Goal: Complete application form: Complete application form

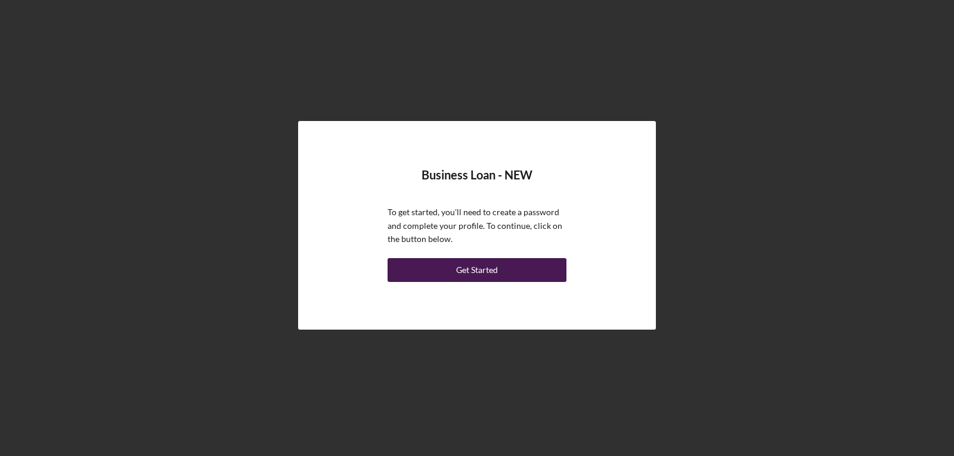
click at [475, 268] on div "Get Started" at bounding box center [477, 270] width 42 height 24
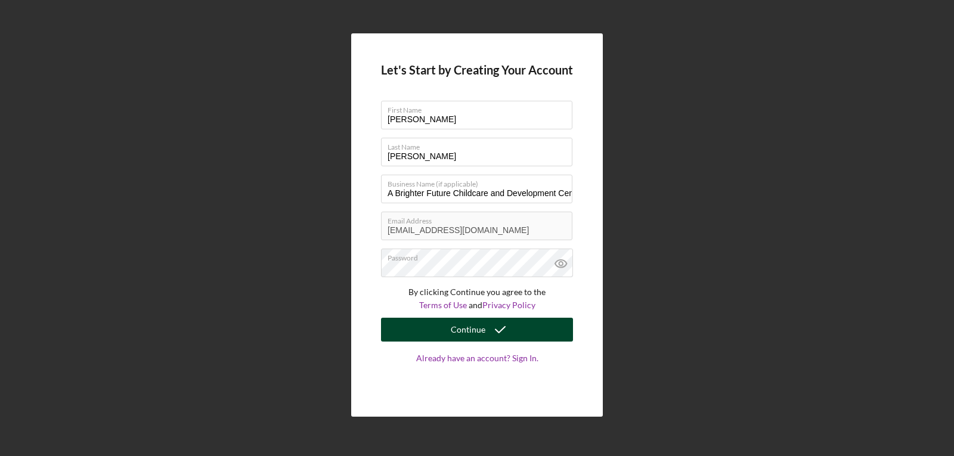
click at [465, 328] on div "Continue" at bounding box center [468, 330] width 35 height 24
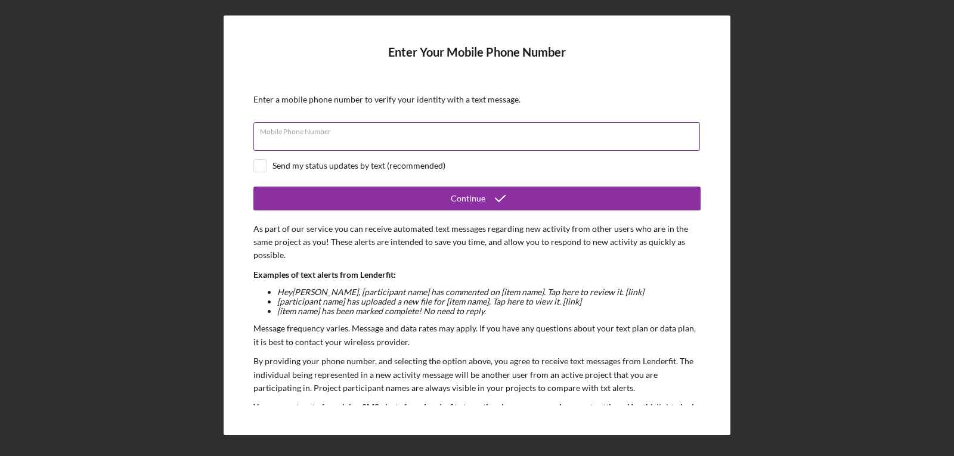
click at [429, 139] on input "Mobile Phone Number" at bounding box center [476, 136] width 447 height 29
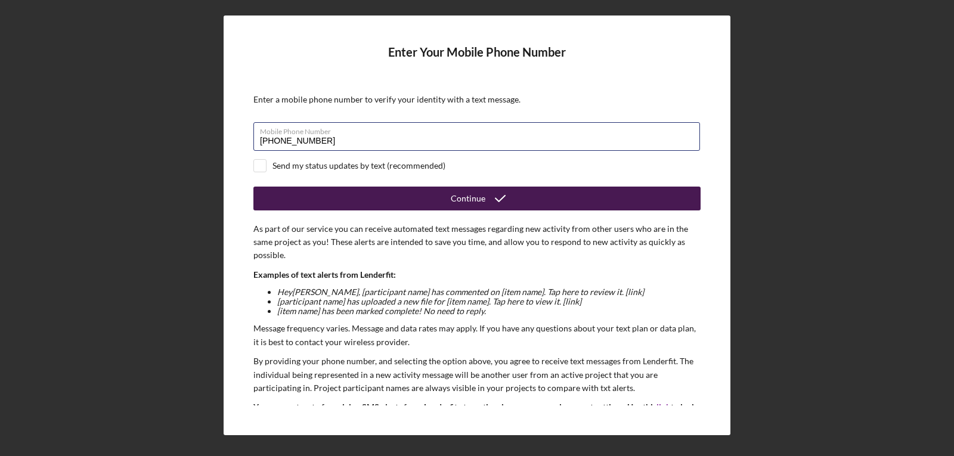
type input "[PHONE_NUMBER]"
click at [462, 196] on div "Continue" at bounding box center [468, 199] width 35 height 24
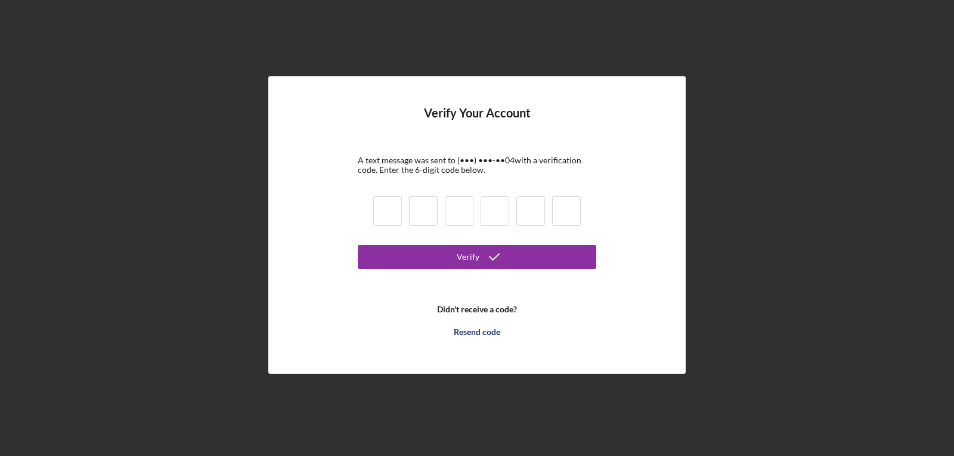
click at [384, 211] on input at bounding box center [387, 211] width 29 height 30
type input "4"
type input "1"
type input "9"
type input "6"
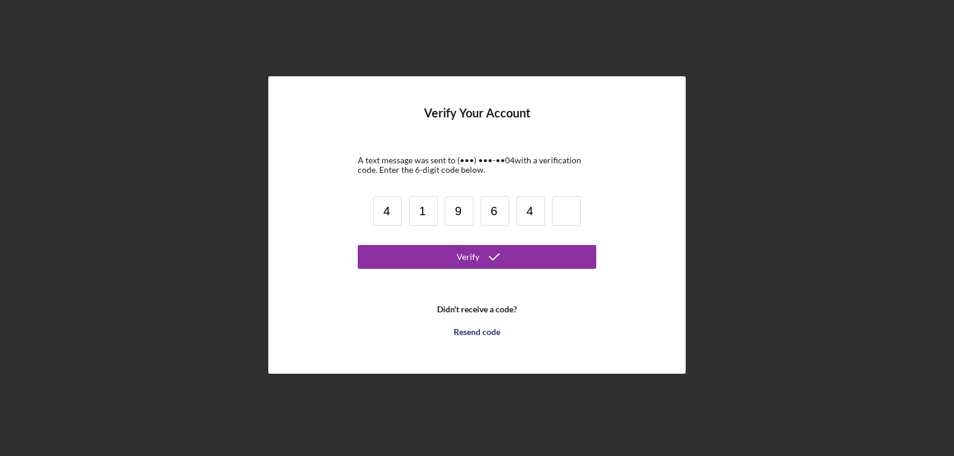
type input "4"
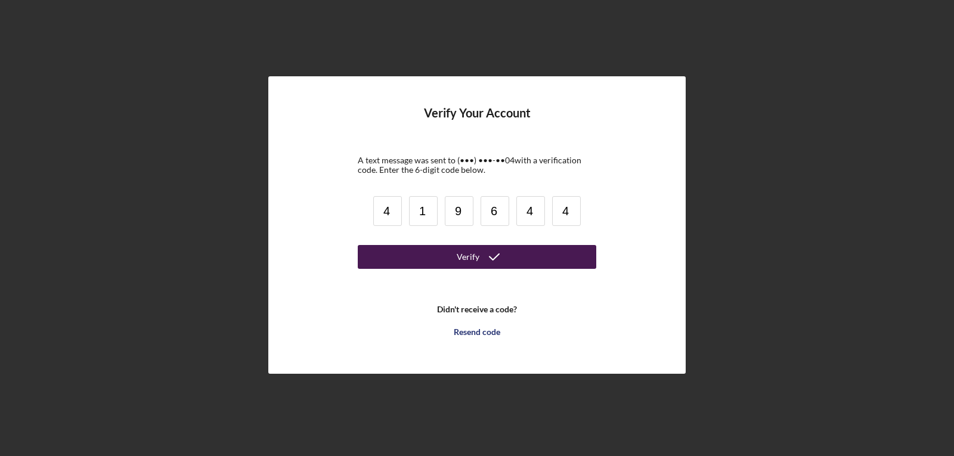
type input "4"
click at [468, 256] on div "Verify" at bounding box center [468, 257] width 23 height 24
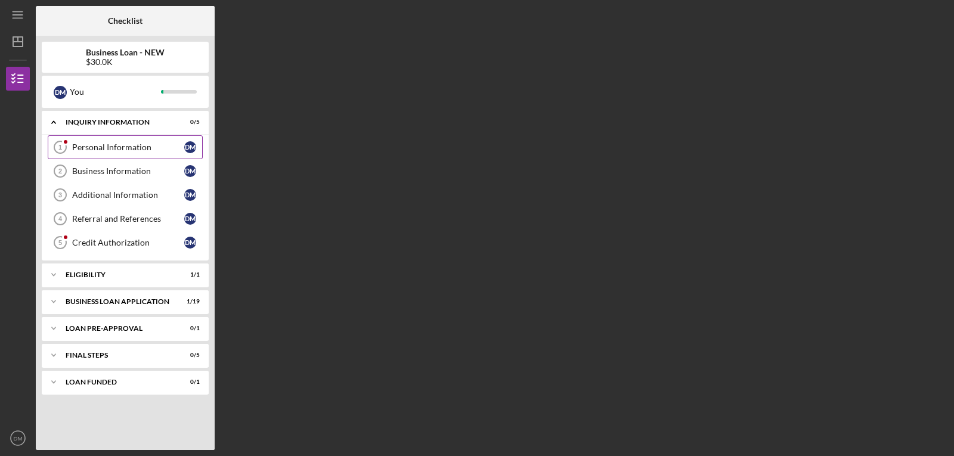
click at [103, 146] on div "Personal Information" at bounding box center [128, 148] width 112 height 10
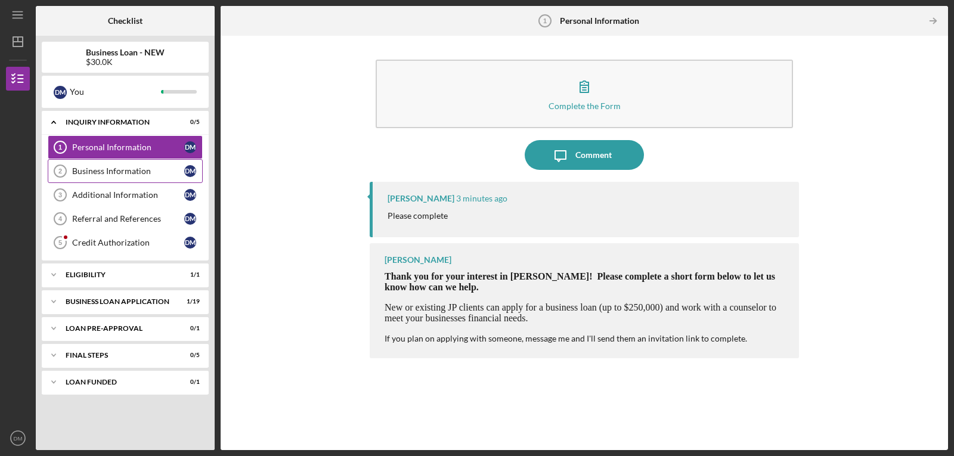
click at [109, 174] on div "Business Information" at bounding box center [128, 171] width 112 height 10
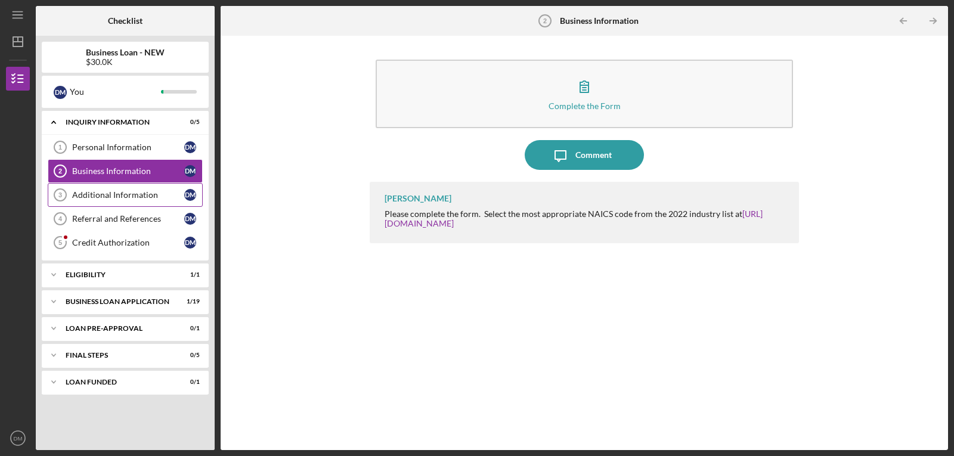
click at [115, 193] on div "Additional Information" at bounding box center [128, 195] width 112 height 10
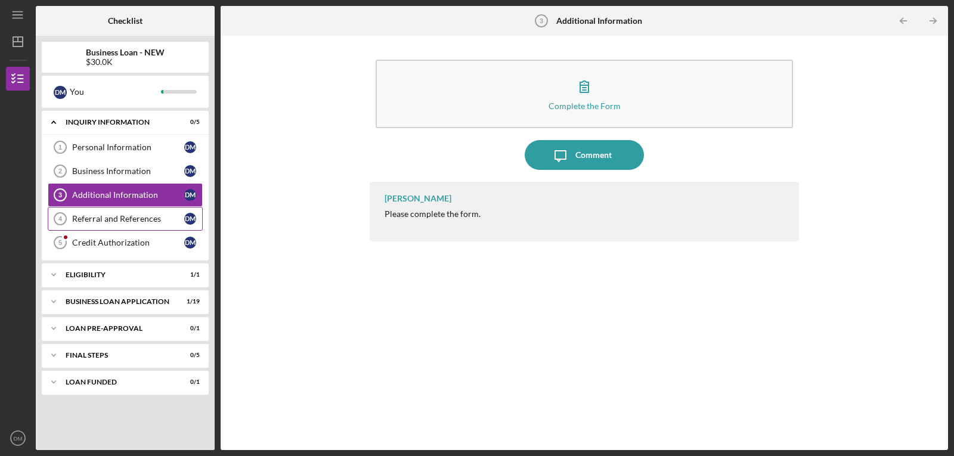
click at [112, 218] on div "Referral and References" at bounding box center [128, 219] width 112 height 10
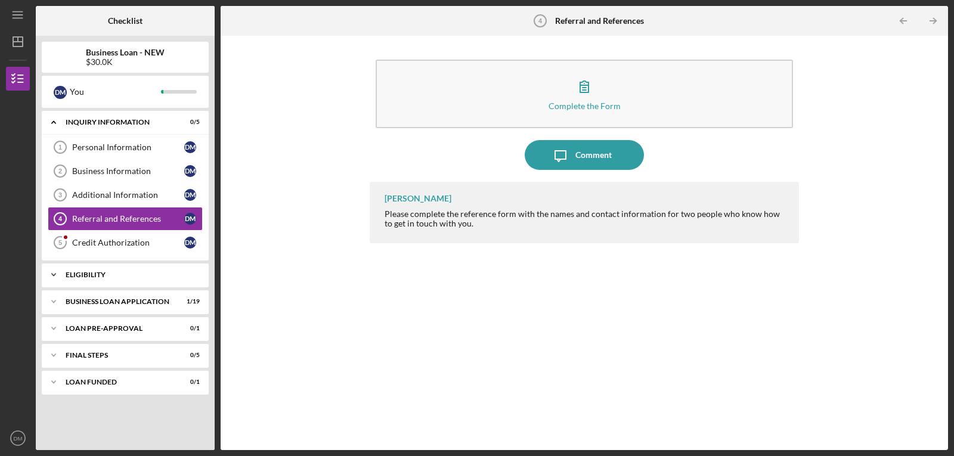
click at [102, 274] on div "ELIGIBILITY" at bounding box center [130, 274] width 128 height 7
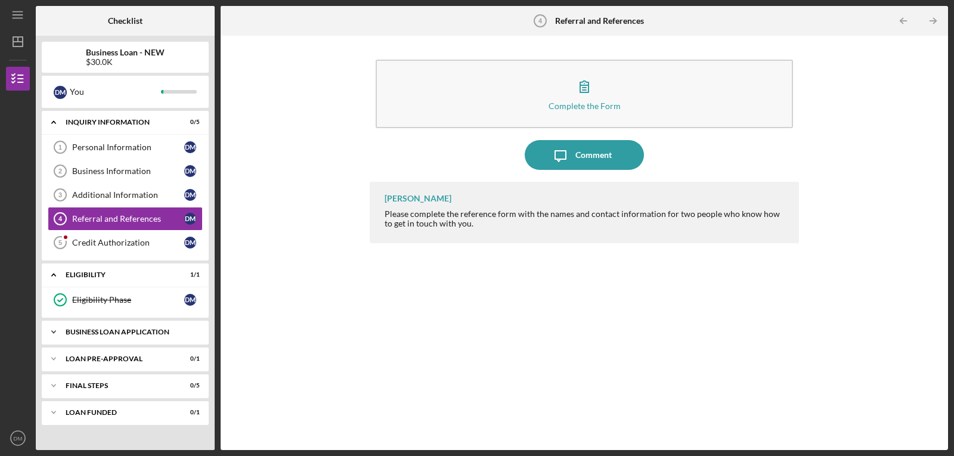
click at [108, 330] on div "BUSINESS LOAN APPLICATION" at bounding box center [130, 332] width 128 height 7
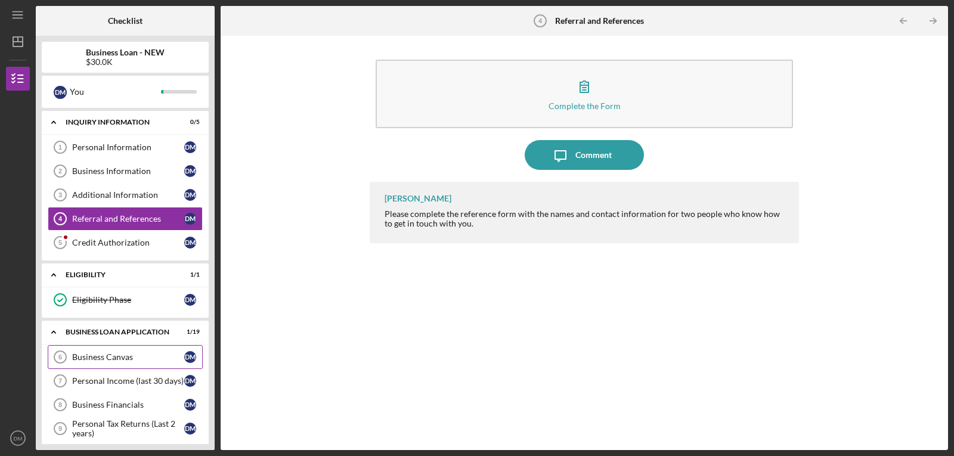
click at [112, 356] on div "Business Canvas" at bounding box center [128, 357] width 112 height 10
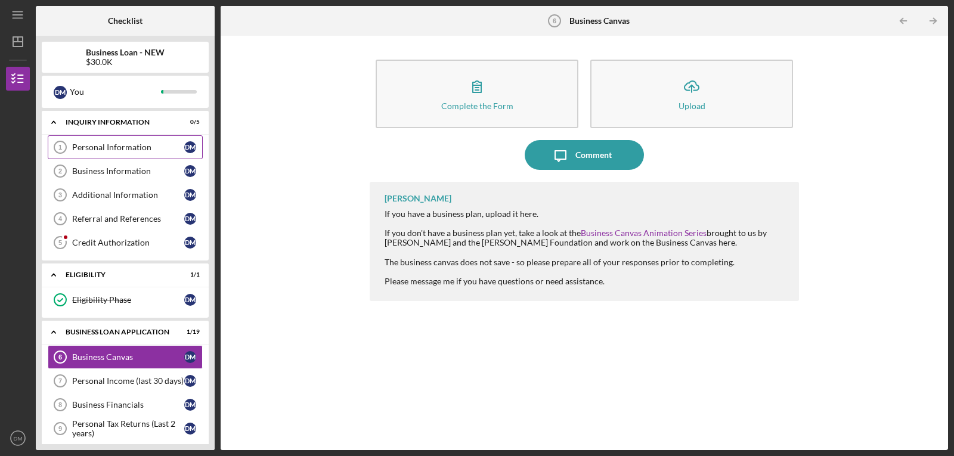
click at [113, 149] on div "Personal Information" at bounding box center [128, 148] width 112 height 10
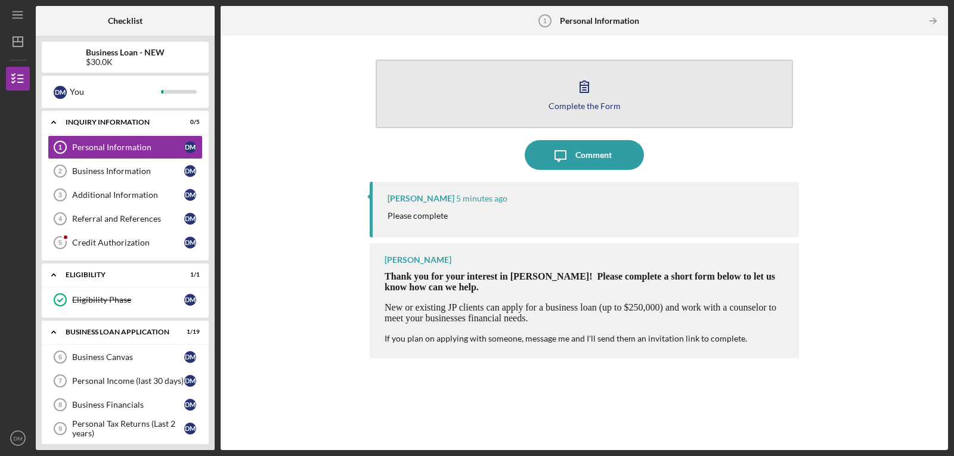
click at [585, 92] on icon "button" at bounding box center [584, 86] width 8 height 11
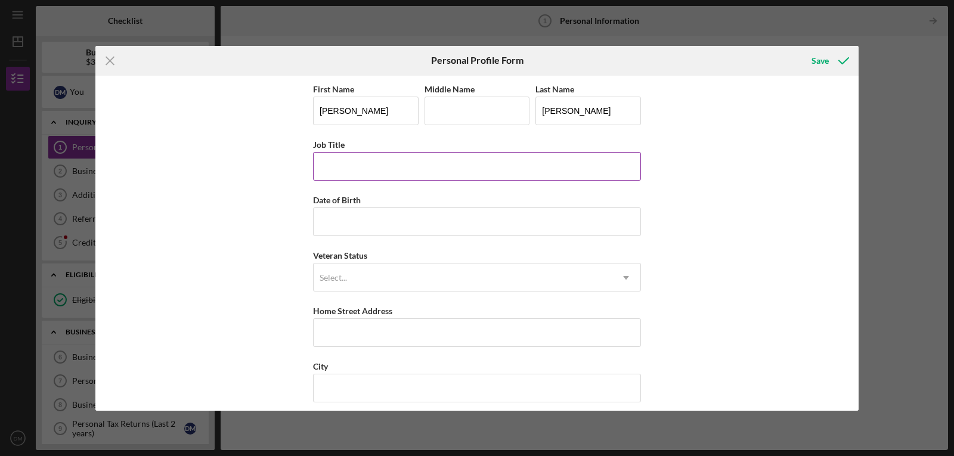
click at [360, 163] on input "Job Title" at bounding box center [477, 166] width 328 height 29
type input "Director"
click at [354, 222] on input "Date of Birth" at bounding box center [477, 222] width 328 height 29
type input "[DATE]"
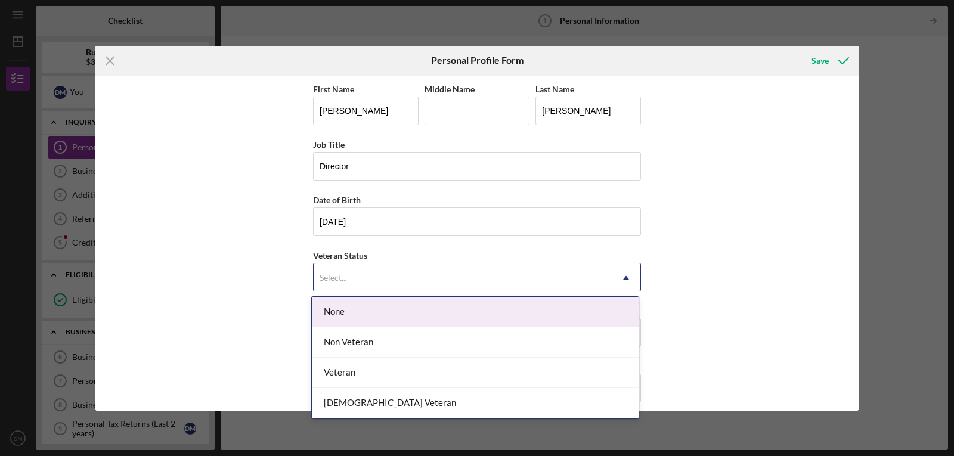
click at [621, 280] on icon "Icon/Dropdown Arrow" at bounding box center [626, 278] width 29 height 29
click at [338, 314] on div "None" at bounding box center [475, 312] width 327 height 30
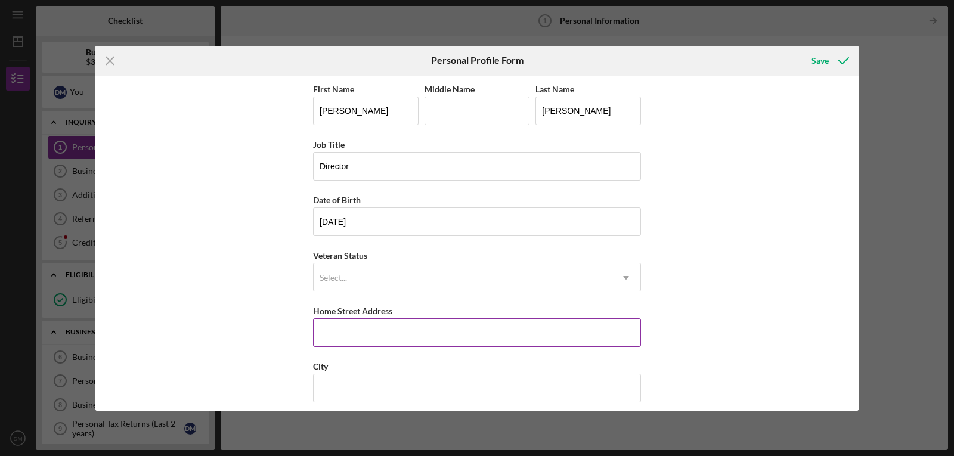
click at [337, 335] on input "Home Street Address" at bounding box center [477, 332] width 328 height 29
type input "211 Elbring Dr"
click at [373, 390] on input "City" at bounding box center [477, 388] width 328 height 29
type input "Saint Louis"
drag, startPoint x: 859, startPoint y: 309, endPoint x: 843, endPoint y: 358, distance: 51.3
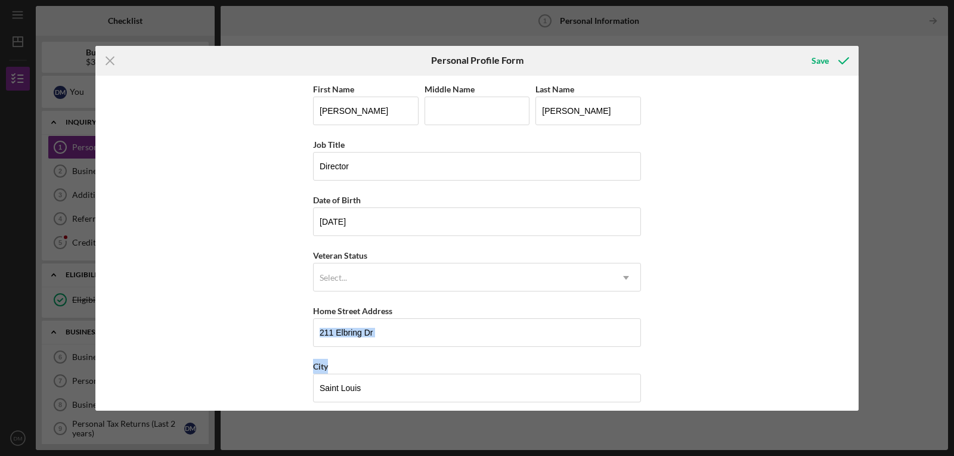
click at [843, 358] on div "Icon/Menu Close Personal Profile Form Save First Name [PERSON_NAME] Middle Name…" at bounding box center [477, 228] width 954 height 456
click at [782, 361] on div "First Name [PERSON_NAME] Middle Name Last Name [PERSON_NAME] Job Title Director…" at bounding box center [476, 243] width 763 height 335
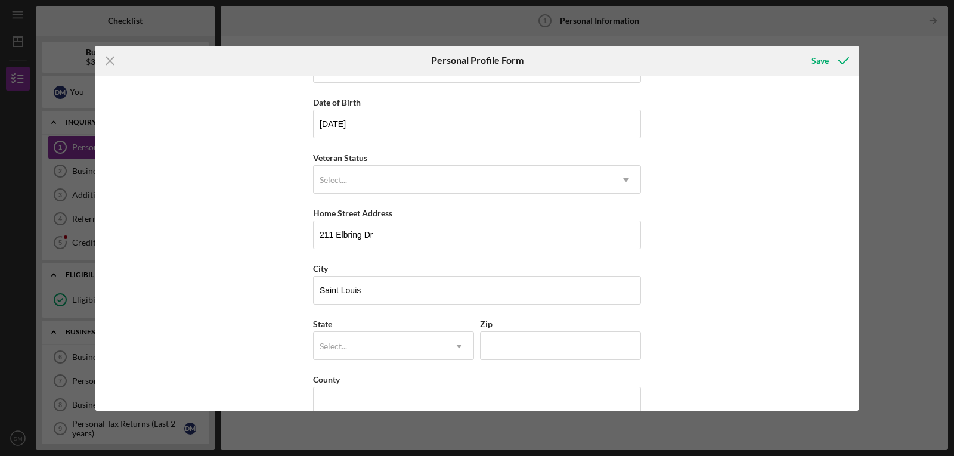
scroll to position [120, 0]
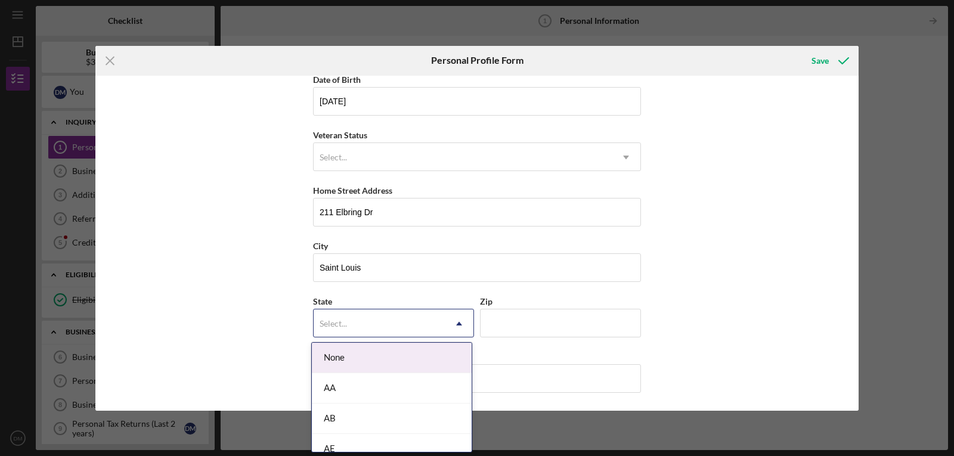
click at [459, 324] on icon "Icon/Dropdown Arrow" at bounding box center [459, 324] width 29 height 29
type input "m"
type input "MO"
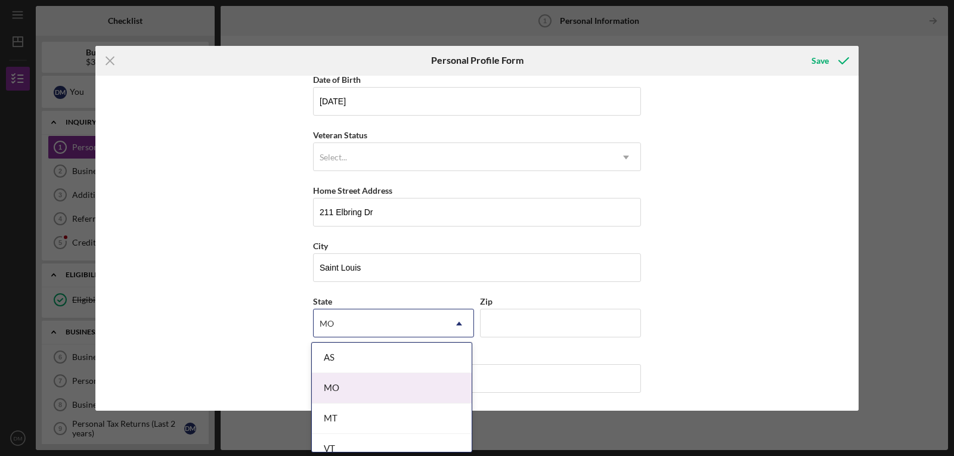
click at [336, 389] on div "MO" at bounding box center [392, 388] width 160 height 30
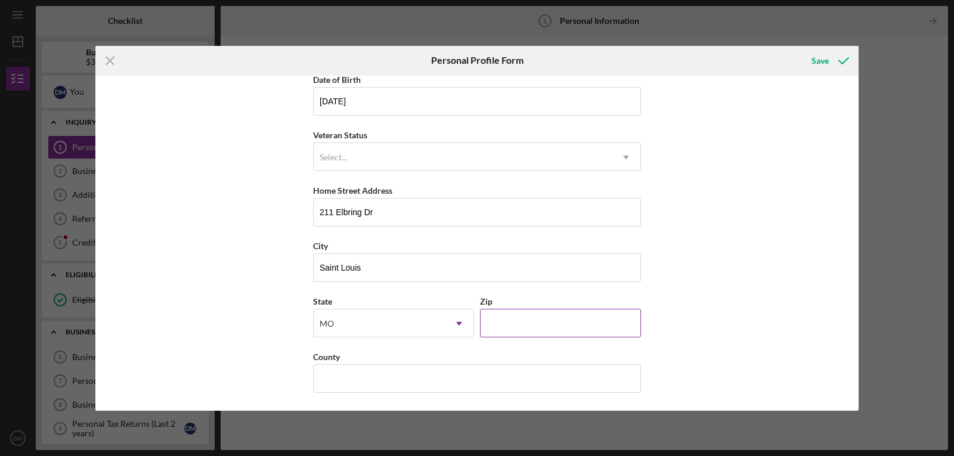
click at [506, 324] on input "Zip" at bounding box center [560, 323] width 161 height 29
type input "63135"
click at [441, 377] on input "County" at bounding box center [477, 378] width 328 height 29
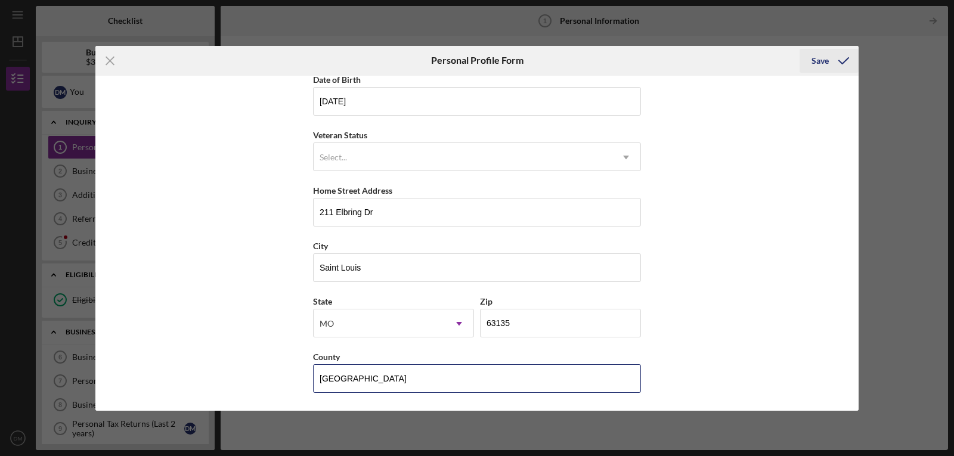
type input "[GEOGRAPHIC_DATA]"
click at [822, 64] on div "Save" at bounding box center [820, 61] width 17 height 24
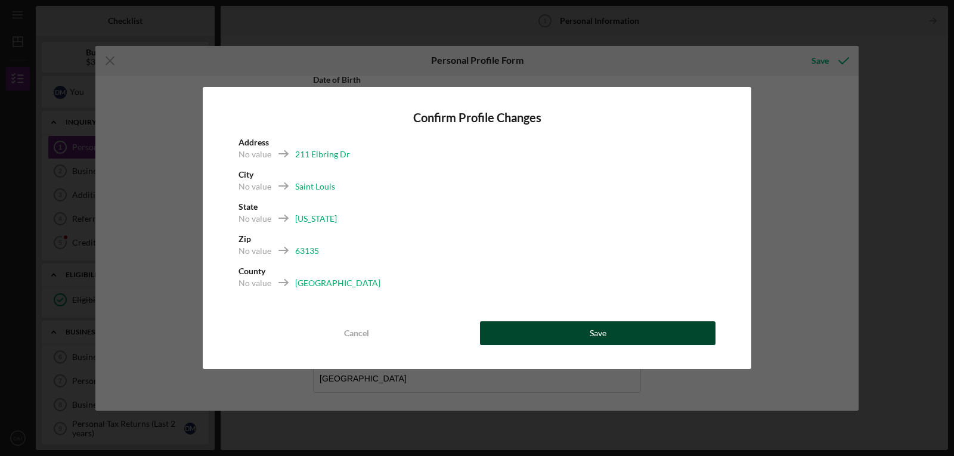
click at [616, 336] on button "Save" at bounding box center [598, 333] width 236 height 24
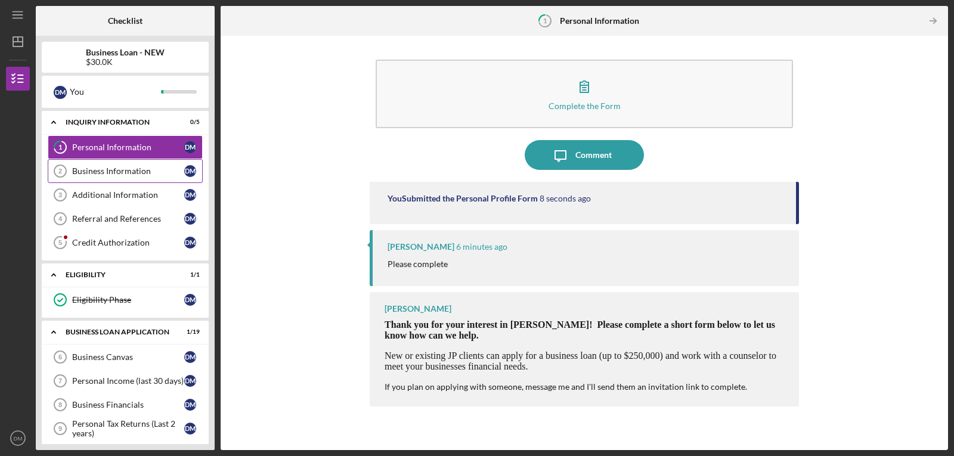
click at [126, 167] on div "Business Information" at bounding box center [128, 171] width 112 height 10
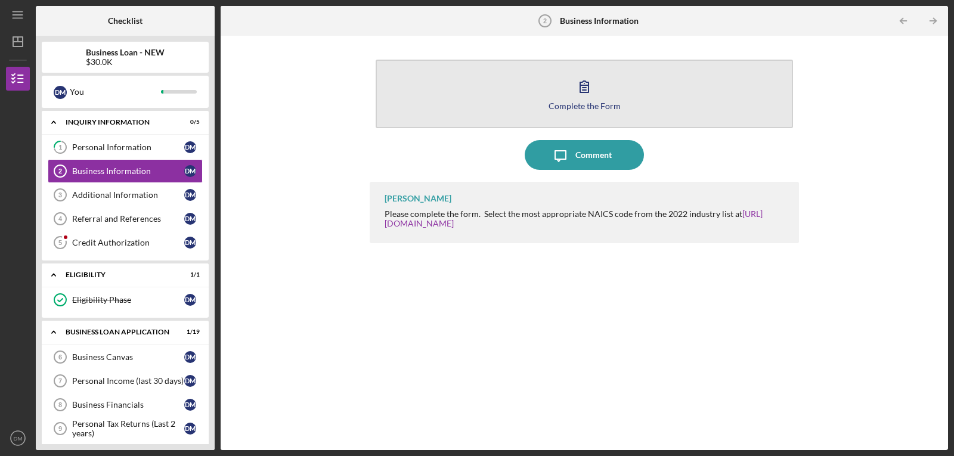
click at [589, 89] on icon "button" at bounding box center [585, 87] width 30 height 30
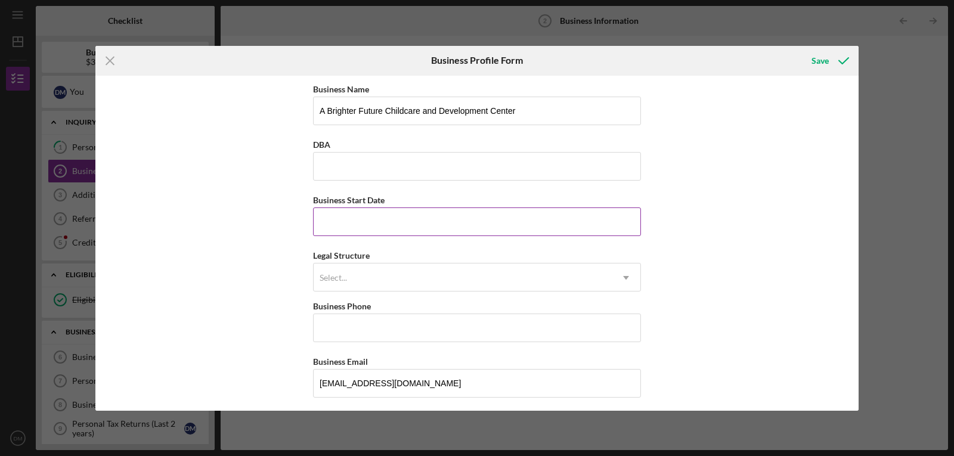
click at [459, 225] on input "Business Start Date" at bounding box center [477, 222] width 328 height 29
click at [625, 278] on use at bounding box center [626, 278] width 6 height 4
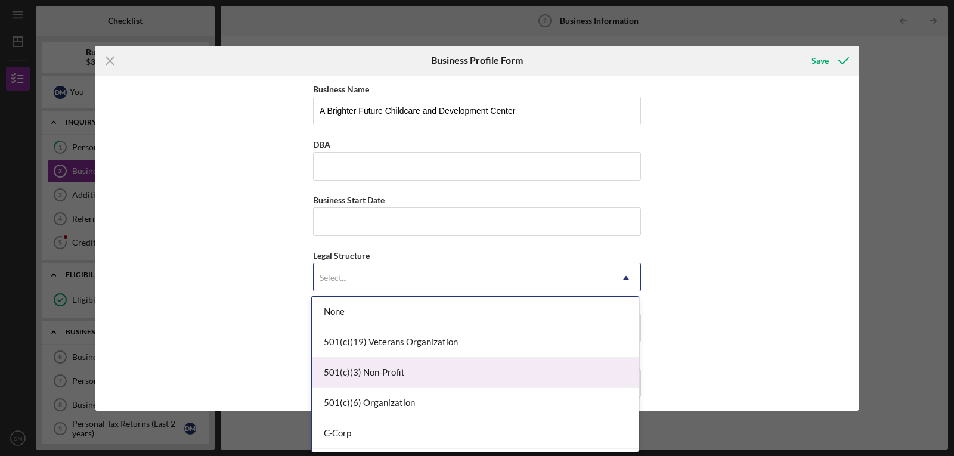
click at [357, 372] on div "501(c)(3) Non-Profit" at bounding box center [475, 373] width 327 height 30
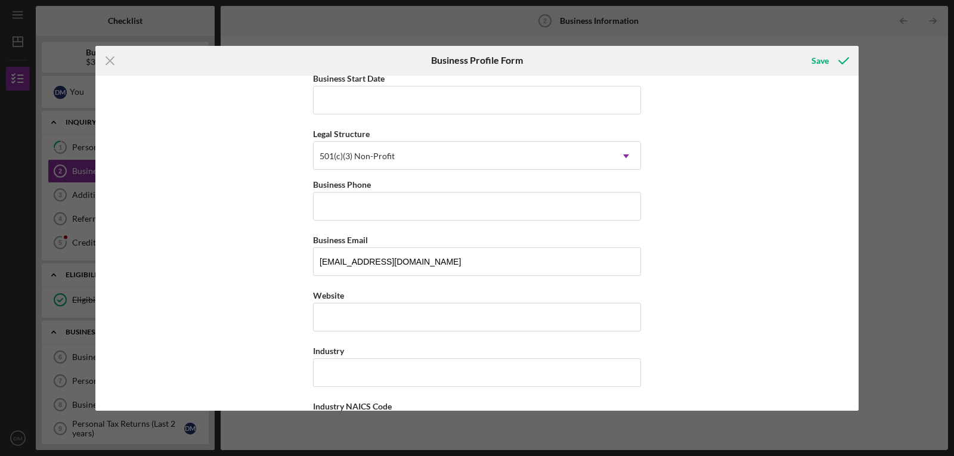
scroll to position [123, 0]
click at [623, 152] on icon "Icon/Dropdown Arrow" at bounding box center [626, 154] width 29 height 29
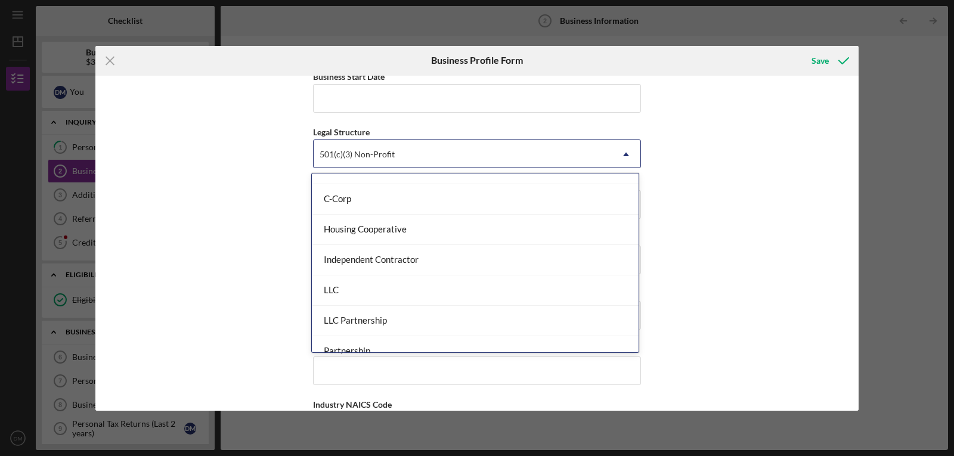
scroll to position [109, 0]
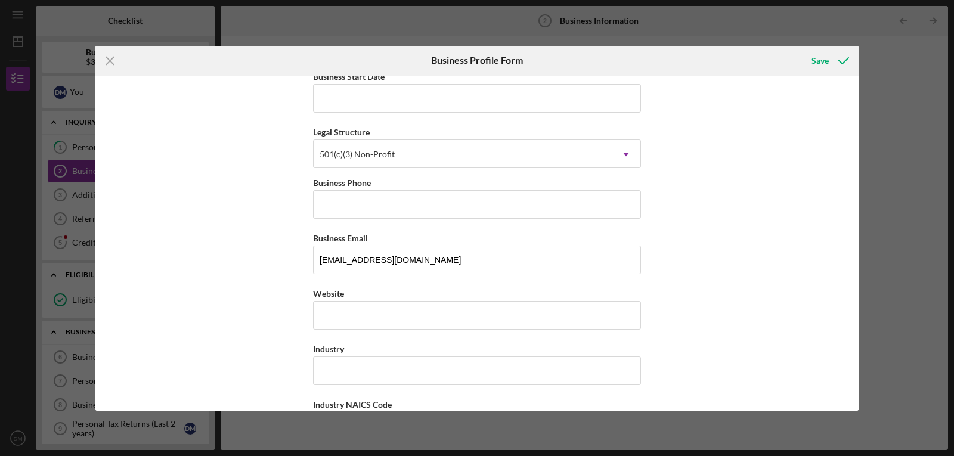
click at [725, 194] on div "Business Name A Brighter Future Childcare and Development Center DBA Business S…" at bounding box center [476, 243] width 763 height 335
click at [491, 205] on input "Business Phone" at bounding box center [477, 204] width 328 height 29
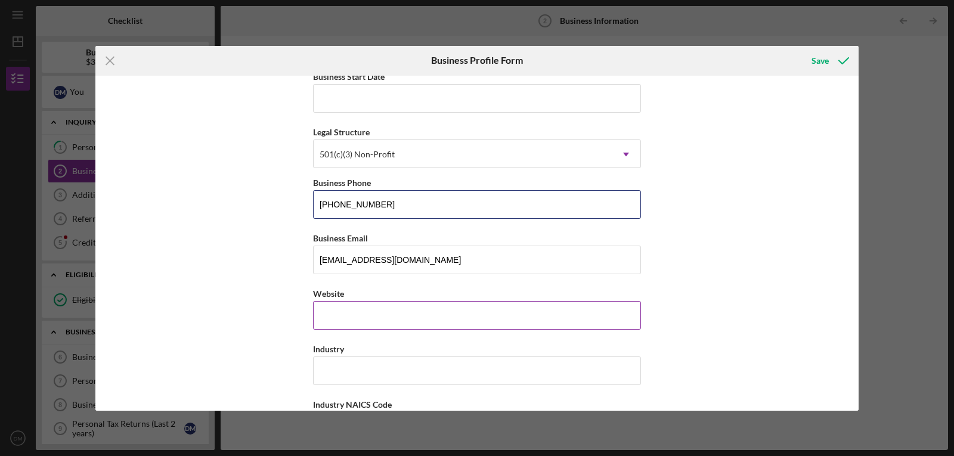
type input "[PHONE_NUMBER]"
click at [370, 316] on input "Website" at bounding box center [477, 315] width 328 height 29
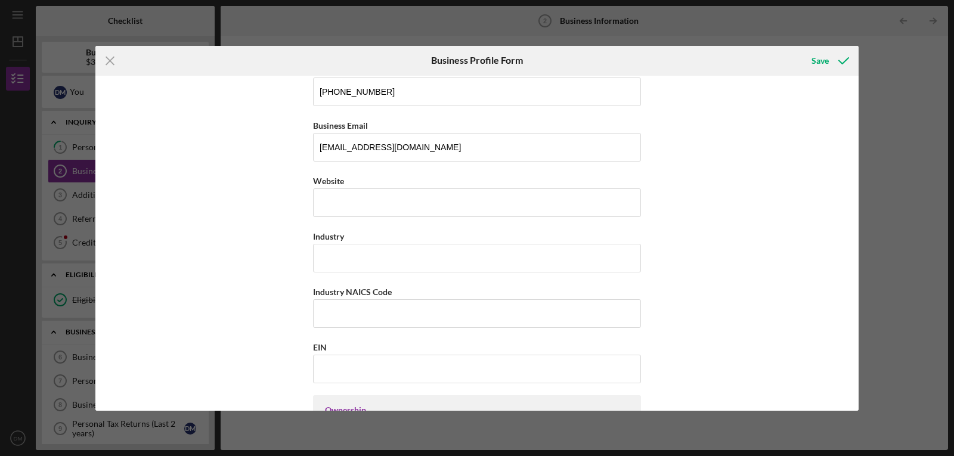
scroll to position [295, 0]
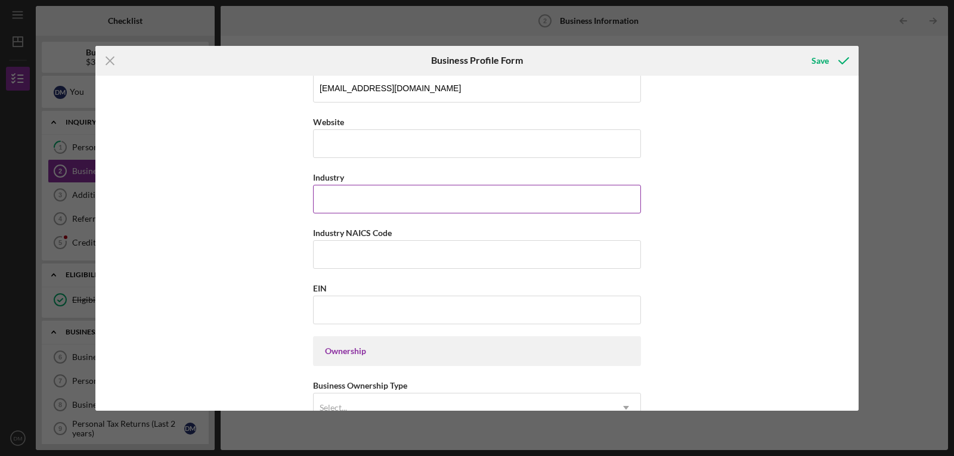
click at [378, 193] on input "Industry" at bounding box center [477, 199] width 328 height 29
type input "Child Care"
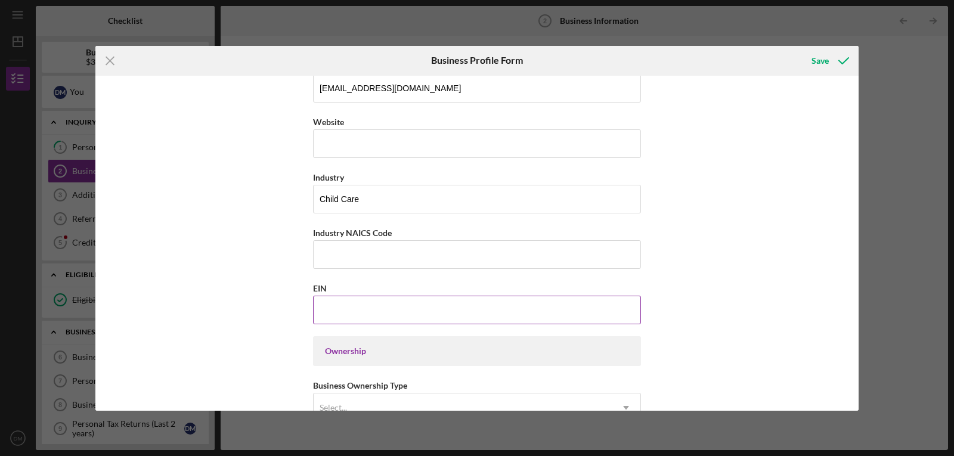
click at [338, 310] on input "EIN" at bounding box center [477, 310] width 328 height 29
type input "[US_EMPLOYER_IDENTIFICATION_NUMBER]"
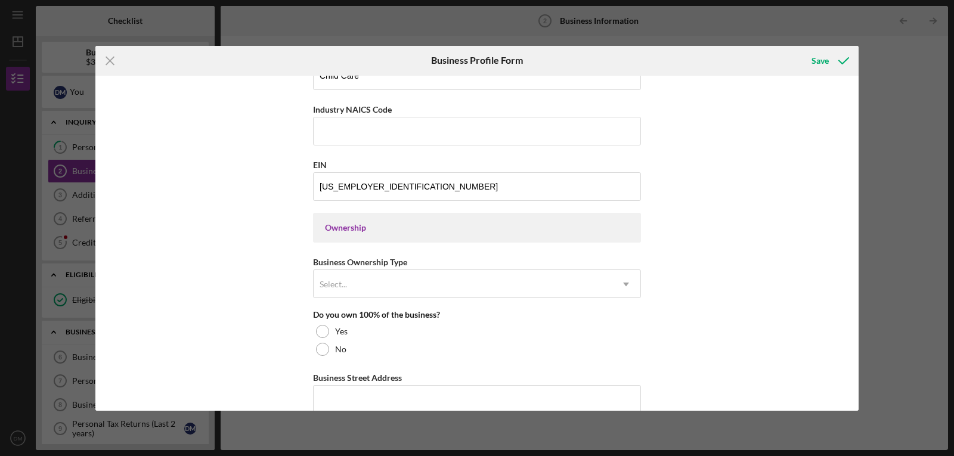
scroll to position [444, 0]
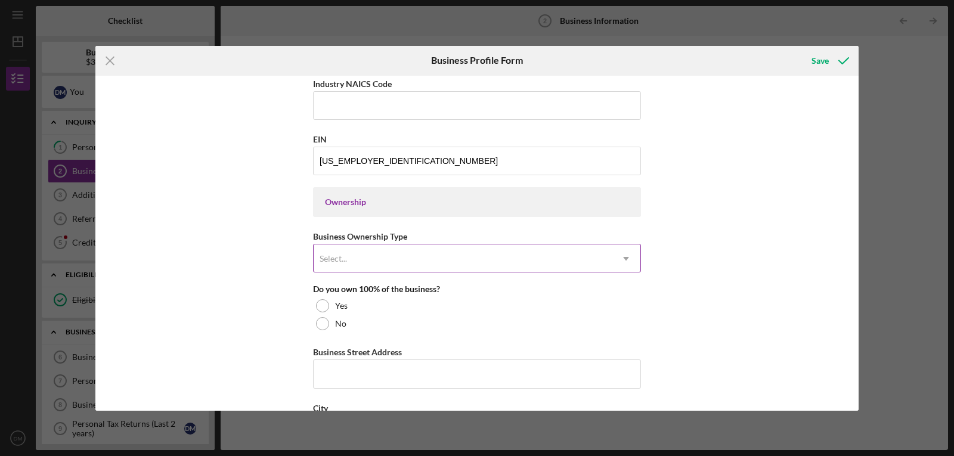
click at [625, 258] on use at bounding box center [626, 259] width 6 height 4
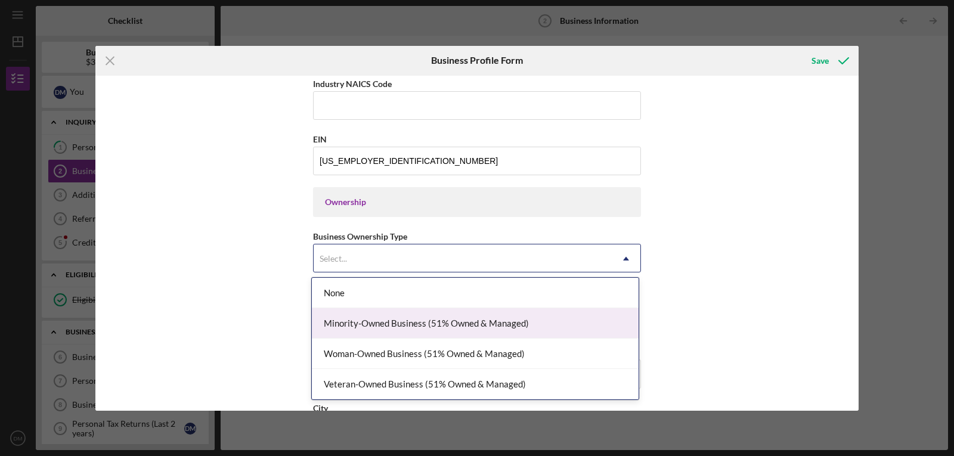
click at [484, 324] on div "Minority-Owned Business (51% Owned & Managed)" at bounding box center [475, 323] width 327 height 30
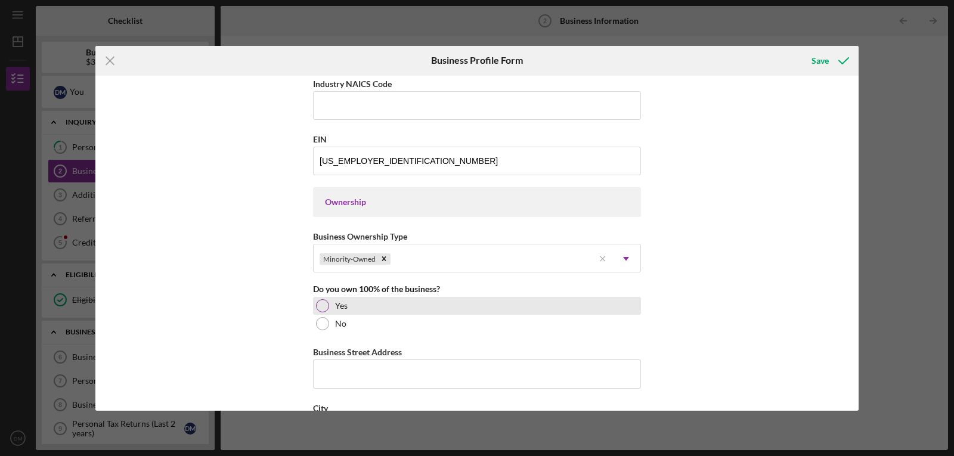
click at [318, 307] on div at bounding box center [322, 305] width 13 height 13
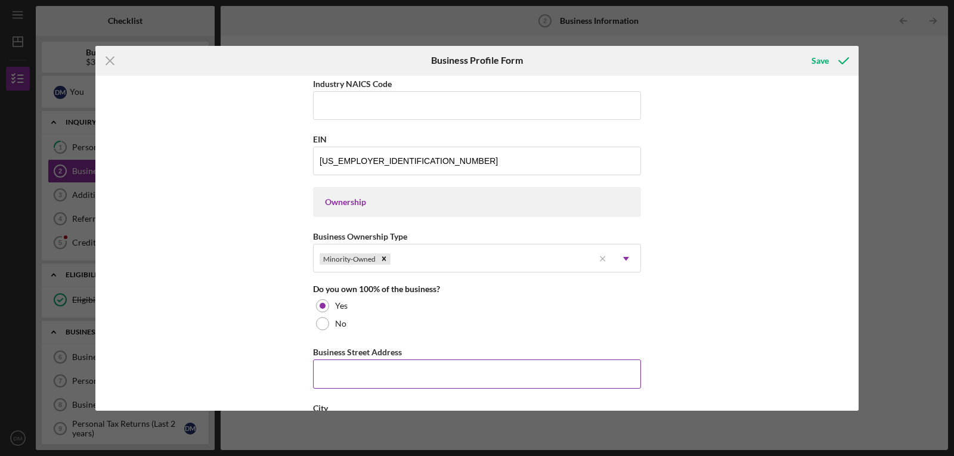
click at [391, 378] on input "Business Street Address" at bounding box center [477, 374] width 328 height 29
type input "[STREET_ADDRESS][PERSON_NAME]"
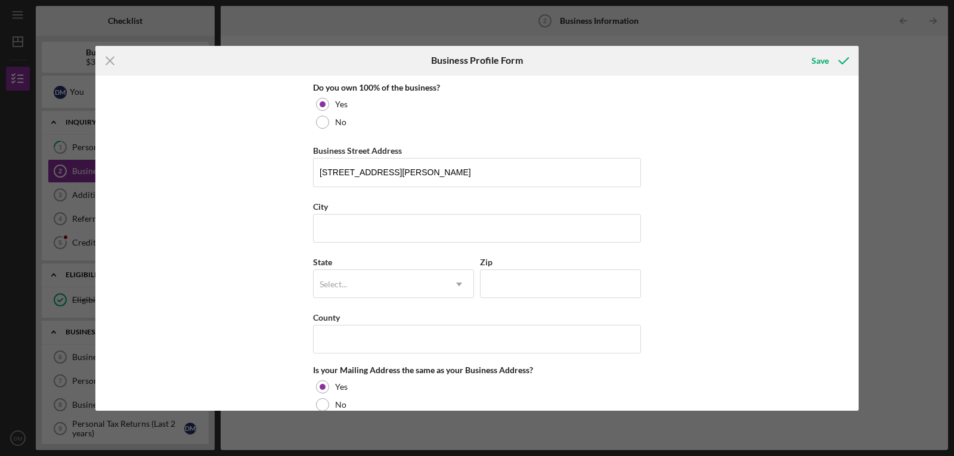
scroll to position [650, 0]
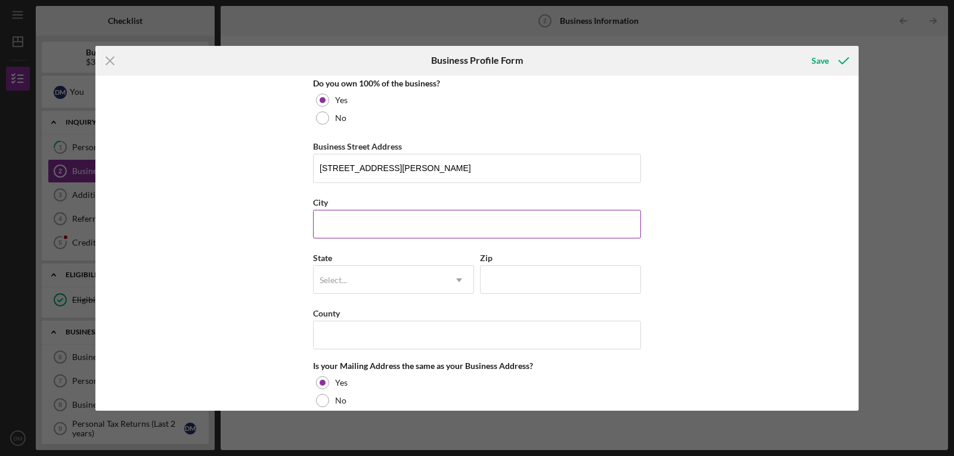
click at [367, 228] on input "City" at bounding box center [477, 224] width 328 height 29
type input "Saint Louis"
click at [394, 279] on div "Select..." at bounding box center [379, 280] width 131 height 27
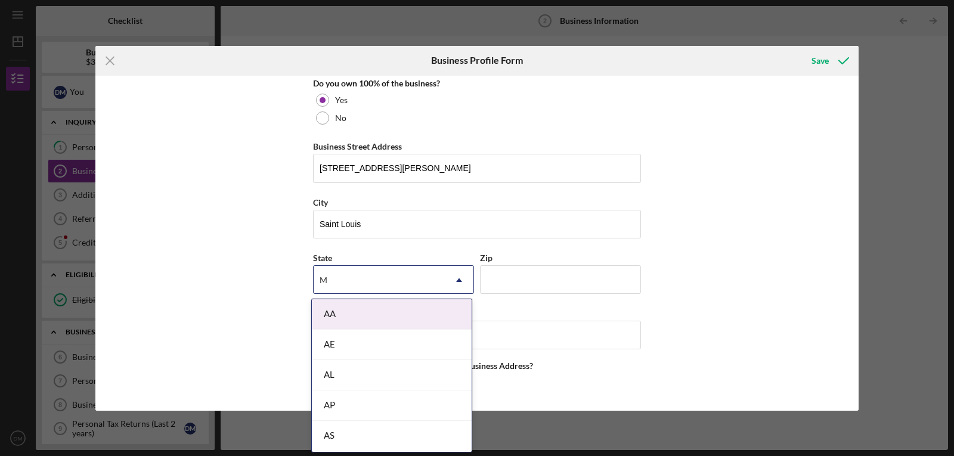
type input "MO"
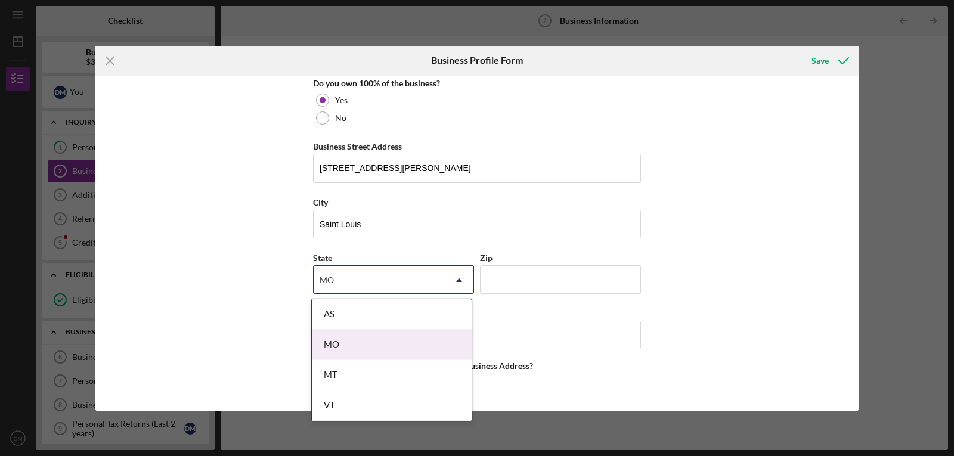
click at [327, 345] on div "MO" at bounding box center [392, 345] width 160 height 30
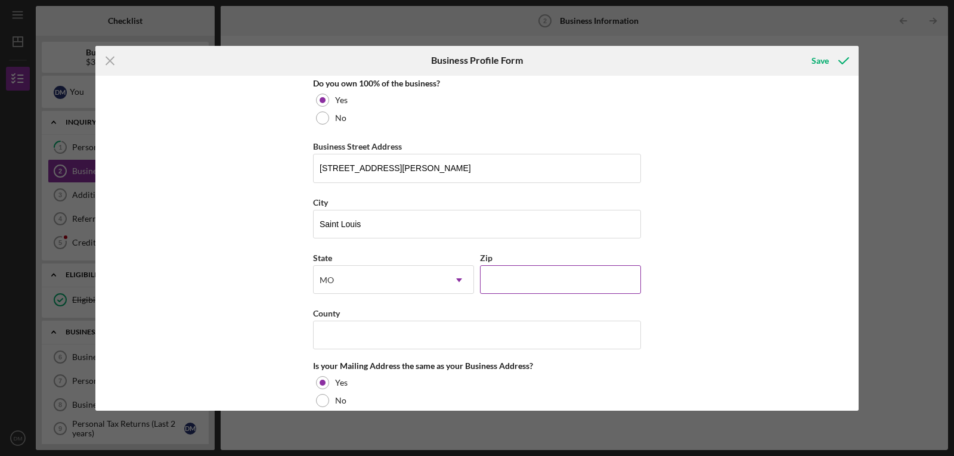
click at [523, 284] on input "Zip" at bounding box center [560, 279] width 161 height 29
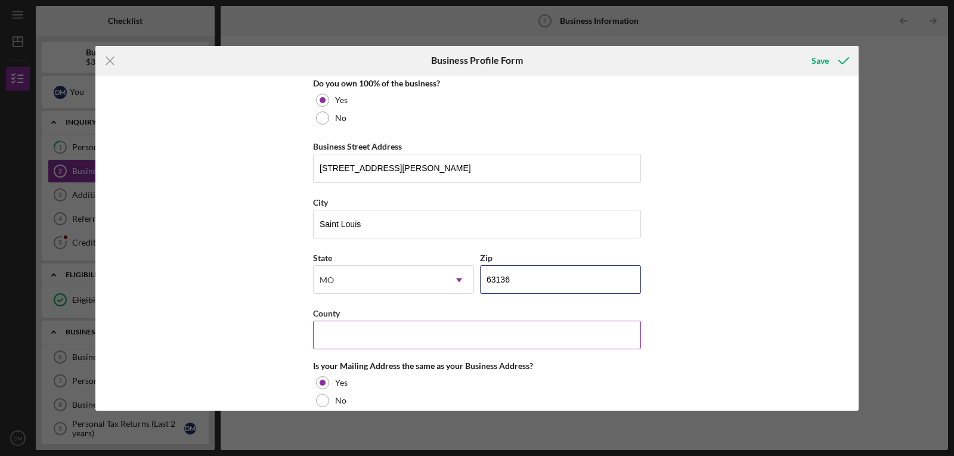
type input "63136"
click at [408, 340] on input "County" at bounding box center [477, 335] width 328 height 29
type input "[GEOGRAPHIC_DATA]"
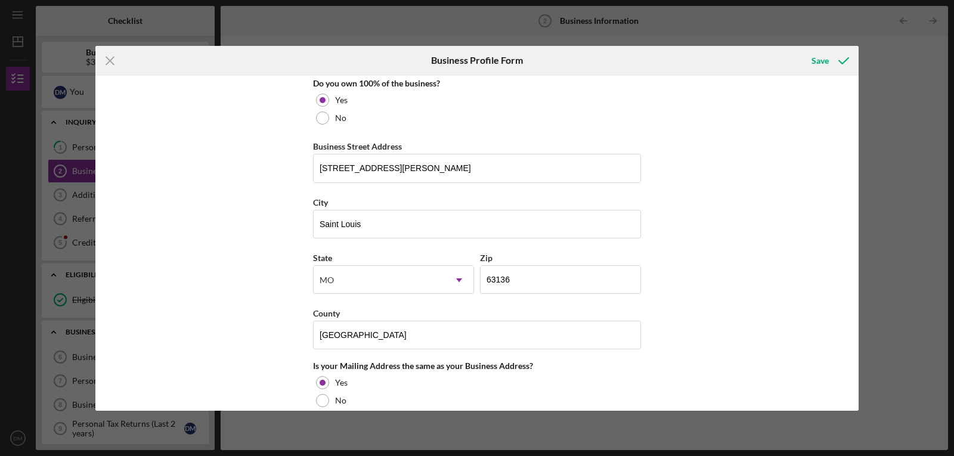
click at [766, 308] on div "Business Name A Brighter Future Childcare and Development Center DBA Business S…" at bounding box center [476, 243] width 763 height 335
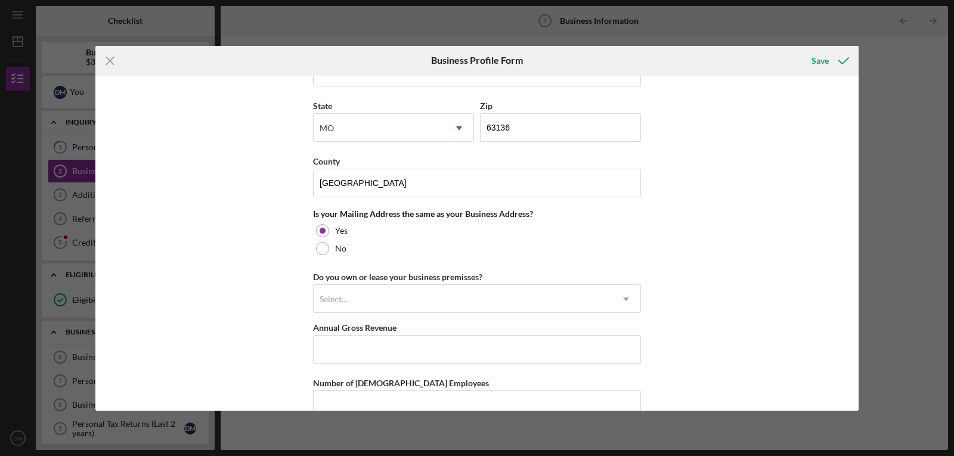
scroll to position [804, 0]
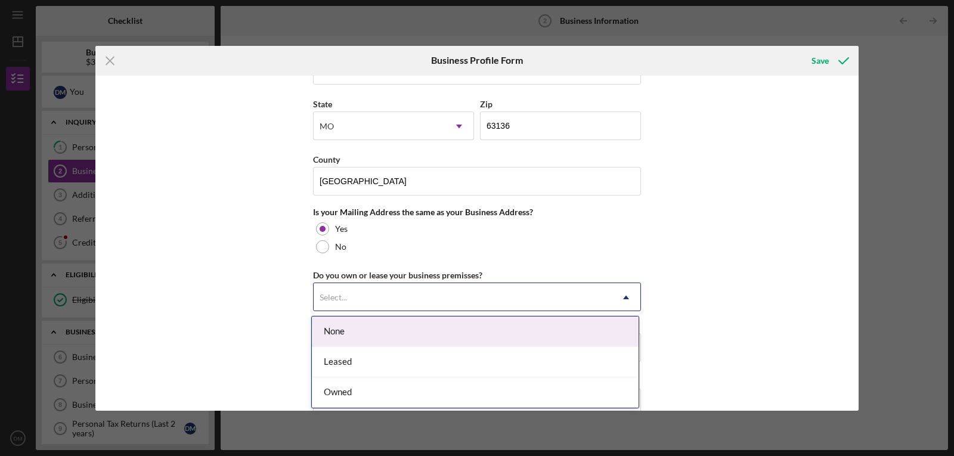
click at [625, 293] on icon "Icon/Dropdown Arrow" at bounding box center [626, 297] width 29 height 29
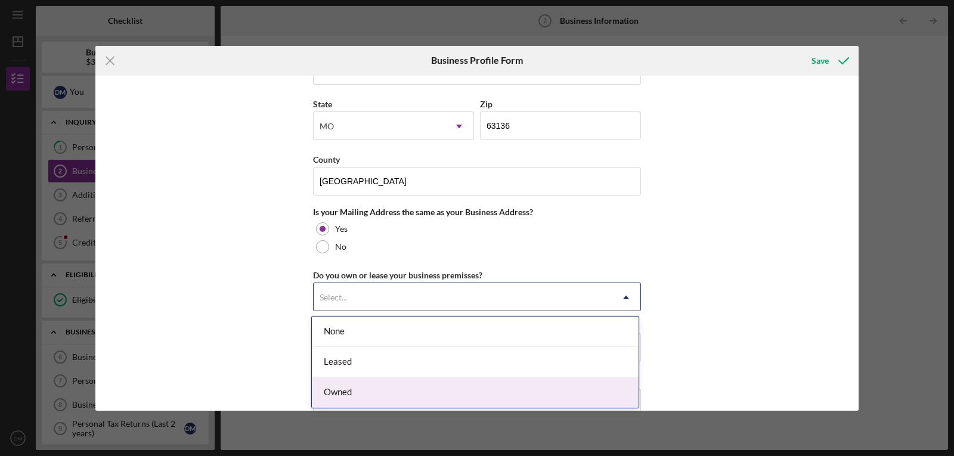
click at [341, 392] on div "Owned" at bounding box center [475, 393] width 327 height 30
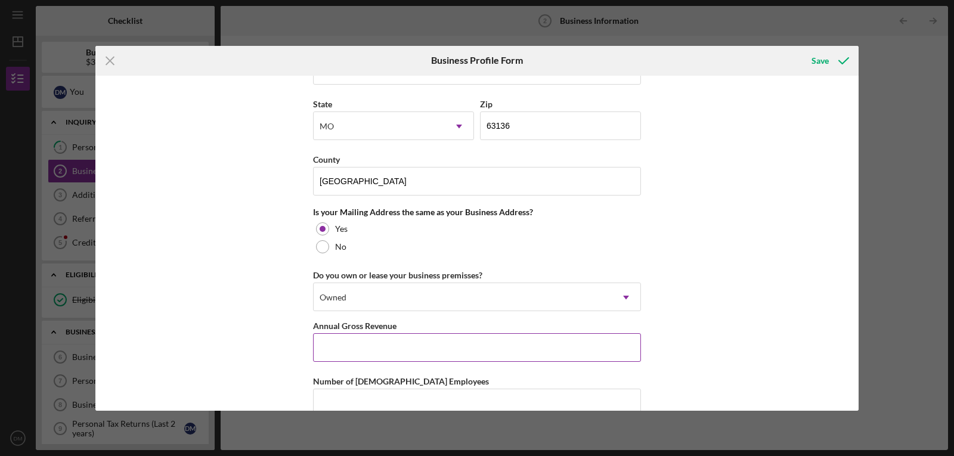
click at [350, 344] on input "Annual Gross Revenue" at bounding box center [477, 347] width 328 height 29
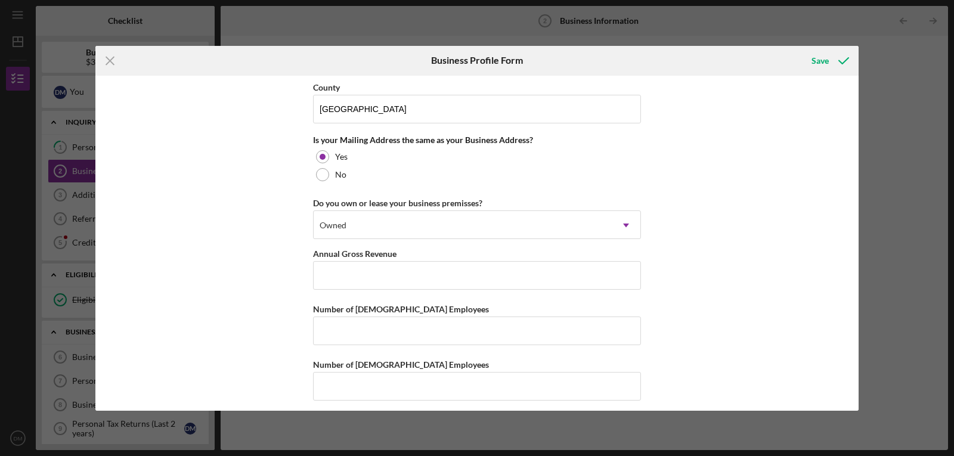
scroll to position [884, 0]
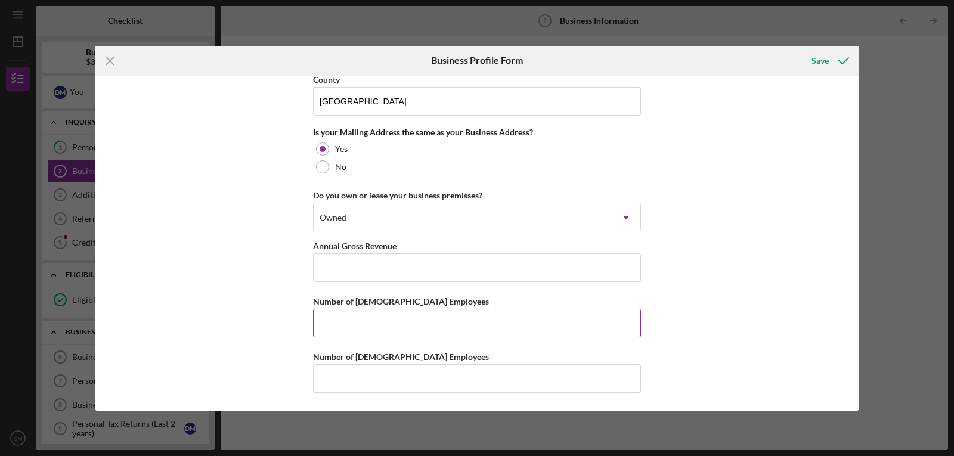
click at [342, 324] on input "Number of [DEMOGRAPHIC_DATA] Employees" at bounding box center [477, 323] width 328 height 29
type input "4"
click at [335, 380] on input "Number of [DEMOGRAPHIC_DATA] Employees" at bounding box center [477, 378] width 328 height 29
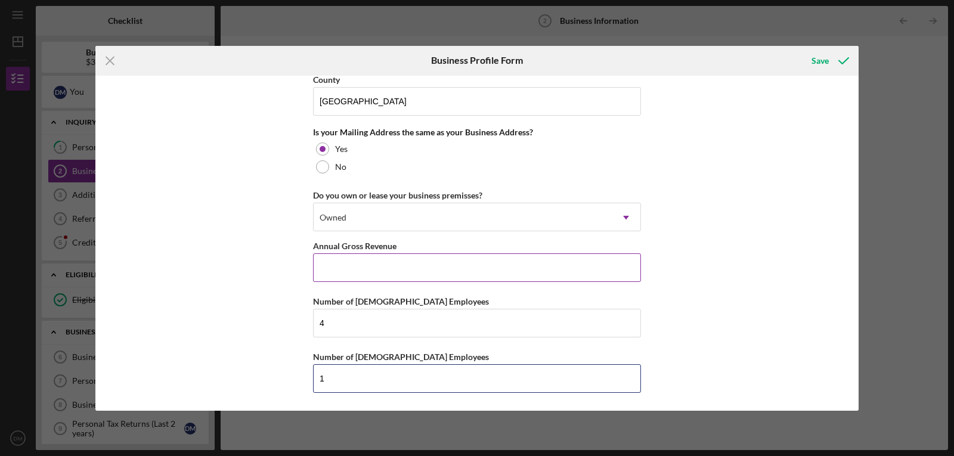
type input "1"
click at [366, 262] on input "Annual Gross Revenue" at bounding box center [477, 267] width 328 height 29
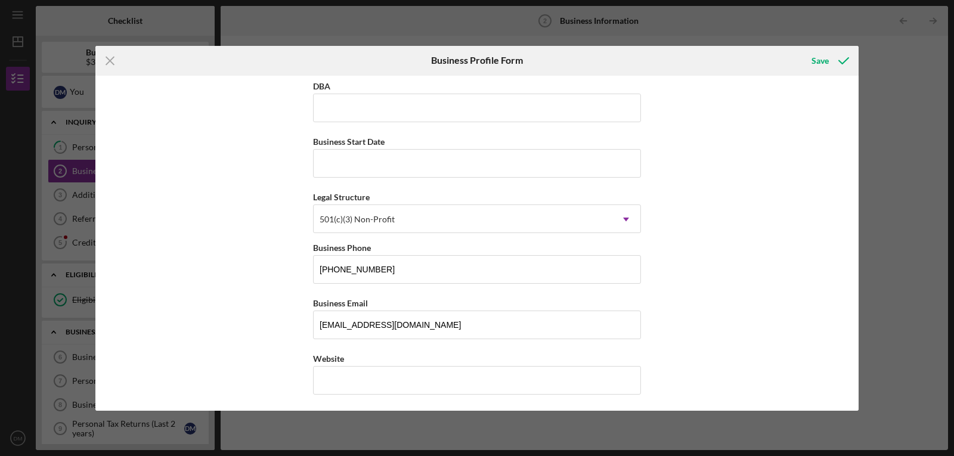
scroll to position [52, 0]
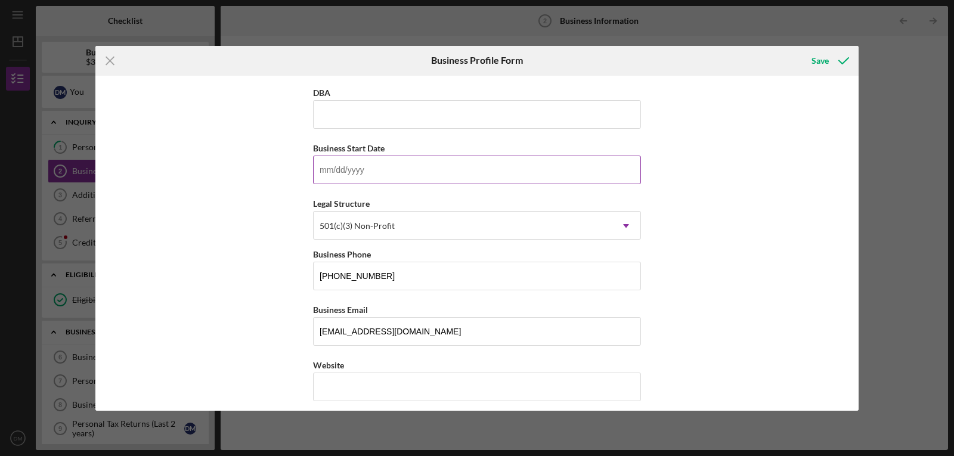
click at [375, 174] on input "Business Start Date" at bounding box center [477, 170] width 328 height 29
click at [373, 172] on input "Business Start Date" at bounding box center [477, 170] width 328 height 29
type input "[DATE]"
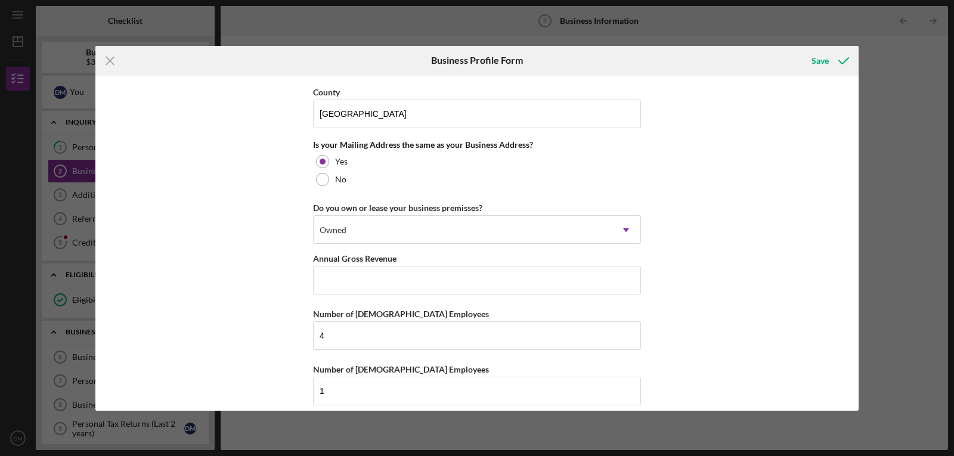
scroll to position [884, 0]
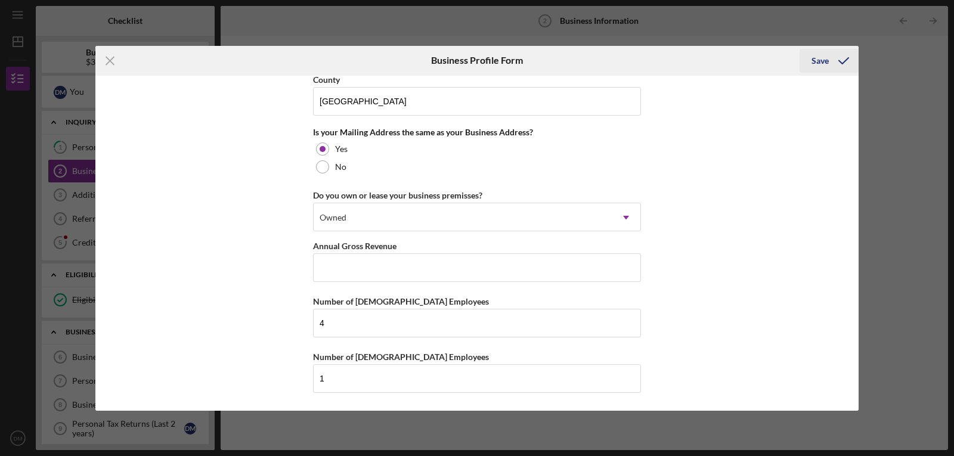
click at [818, 64] on div "Save" at bounding box center [820, 61] width 17 height 24
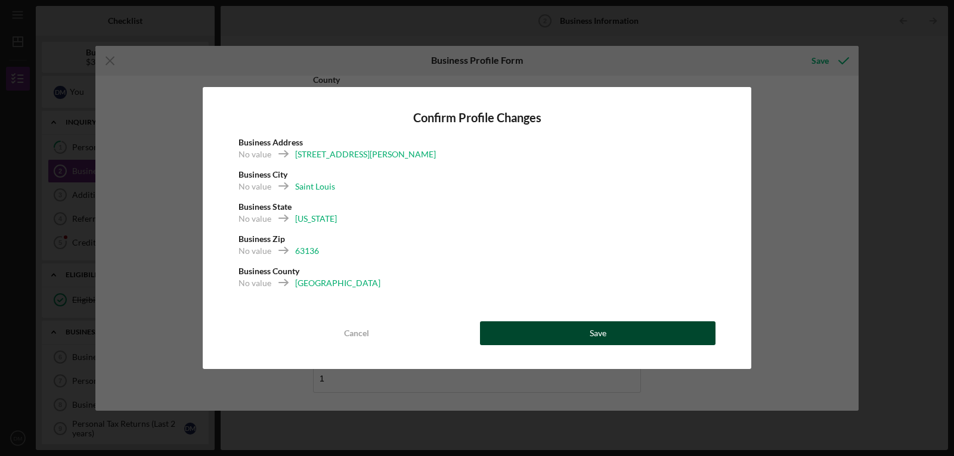
click at [608, 335] on button "Save" at bounding box center [598, 333] width 236 height 24
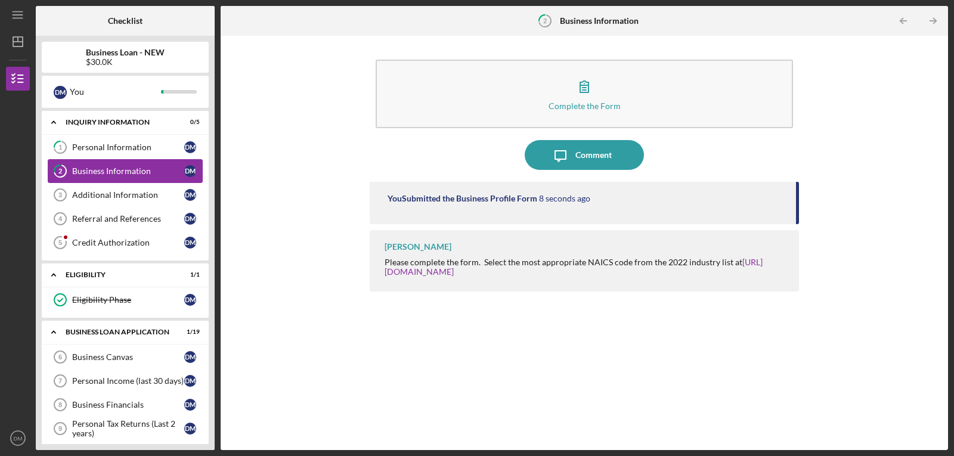
click at [117, 168] on div "Business Information" at bounding box center [128, 171] width 112 height 10
click at [122, 146] on div "Personal Information" at bounding box center [128, 148] width 112 height 10
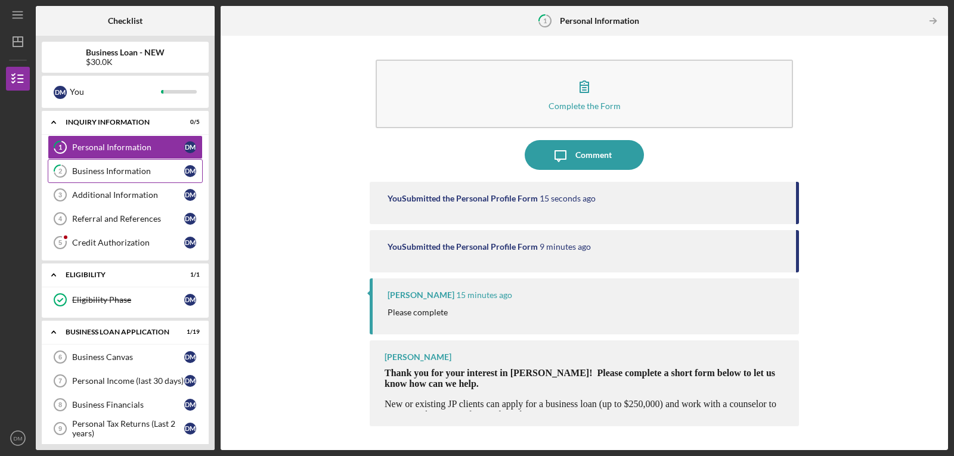
click at [117, 175] on div "Business Information" at bounding box center [128, 171] width 112 height 10
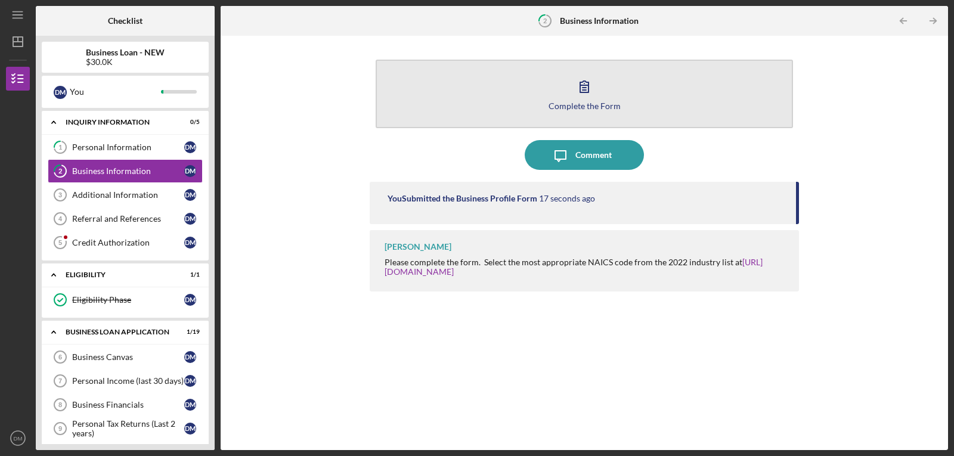
click at [584, 94] on icon "button" at bounding box center [585, 87] width 30 height 30
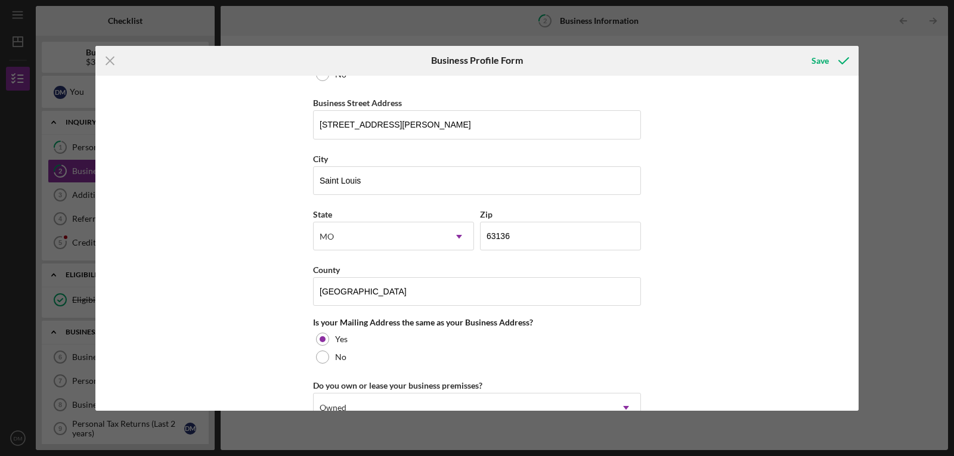
scroll to position [678, 0]
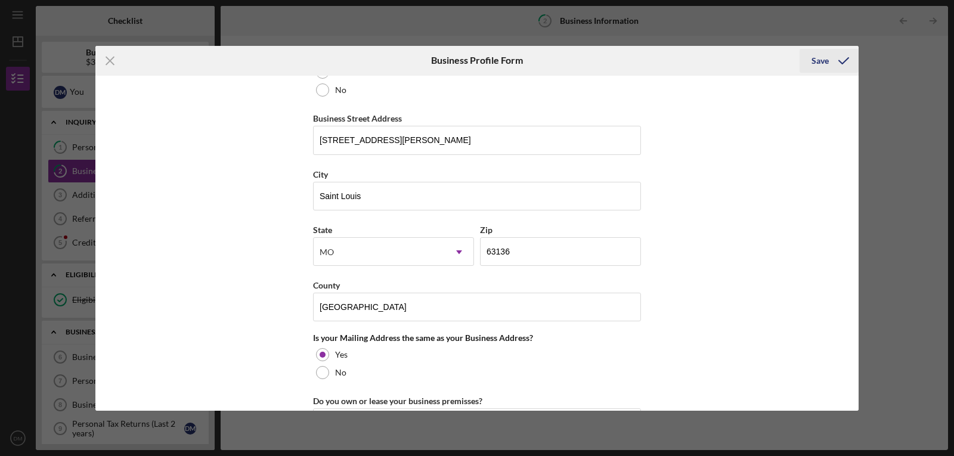
click at [827, 64] on div "Save" at bounding box center [820, 61] width 17 height 24
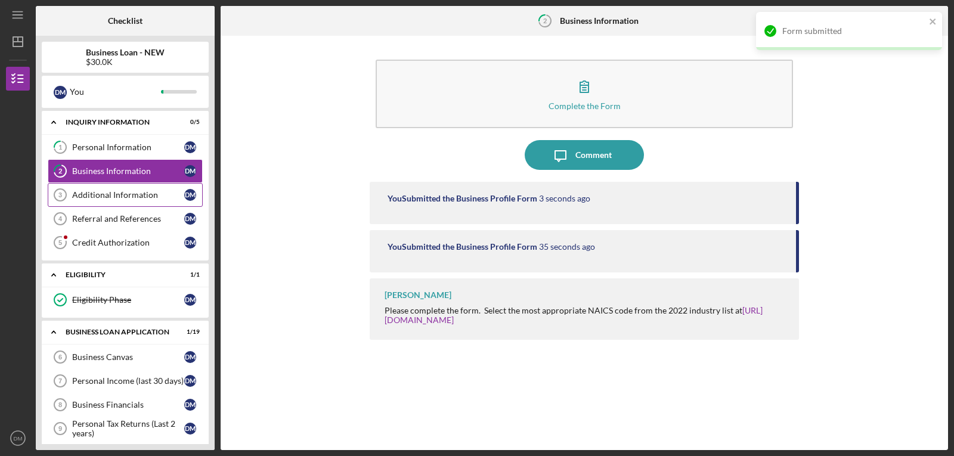
click at [120, 194] on div "Additional Information" at bounding box center [128, 195] width 112 height 10
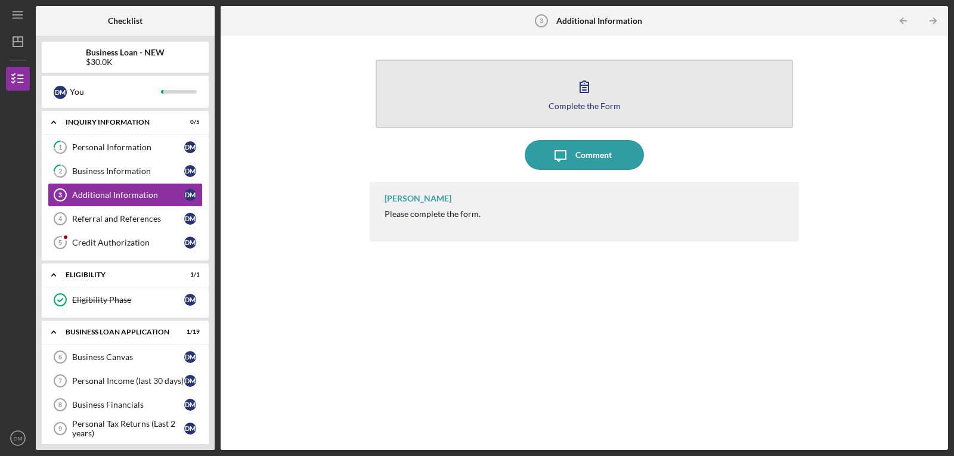
click at [586, 95] on icon "button" at bounding box center [585, 87] width 30 height 30
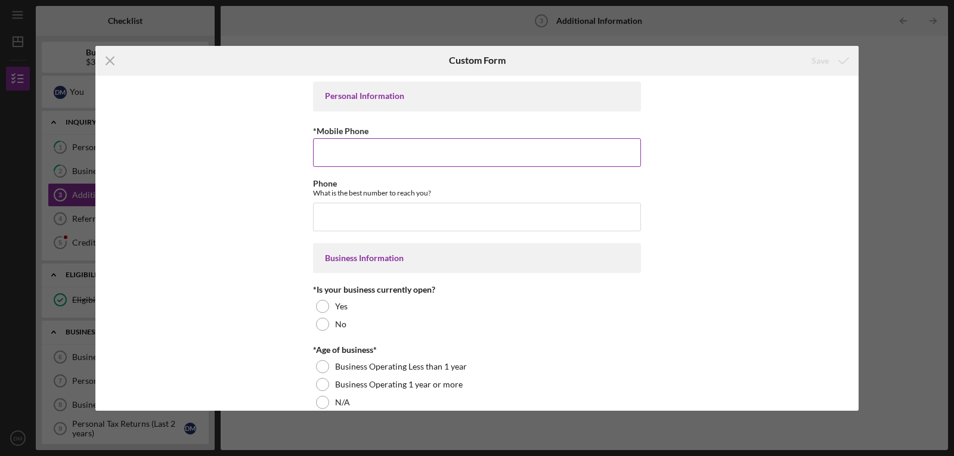
click at [450, 138] on input "*Mobile Phone" at bounding box center [477, 152] width 328 height 29
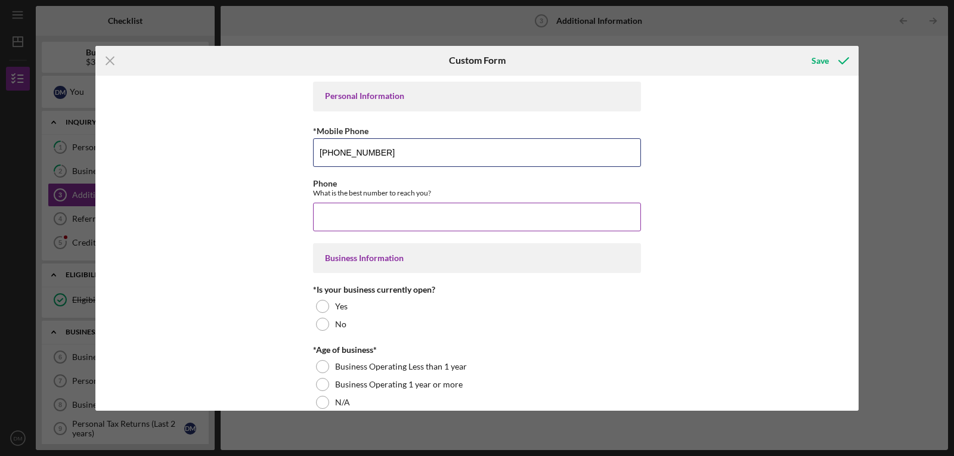
type input "[PHONE_NUMBER]"
click at [381, 208] on input "Phone" at bounding box center [477, 217] width 328 height 29
click at [378, 215] on input "Phone" at bounding box center [477, 217] width 328 height 29
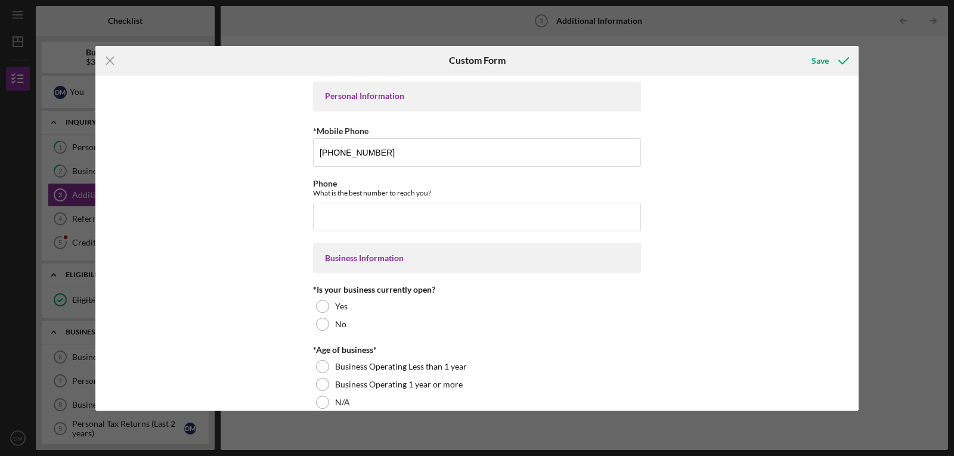
click at [703, 187] on div "Personal Information *Mobile Phone [PHONE_NUMBER] Phone What is the best number…" at bounding box center [476, 243] width 763 height 335
click at [349, 218] on input "Phone" at bounding box center [477, 217] width 328 height 29
click at [733, 162] on div "Personal Information *Mobile Phone [PHONE_NUMBER] Phone What is the best number…" at bounding box center [476, 243] width 763 height 335
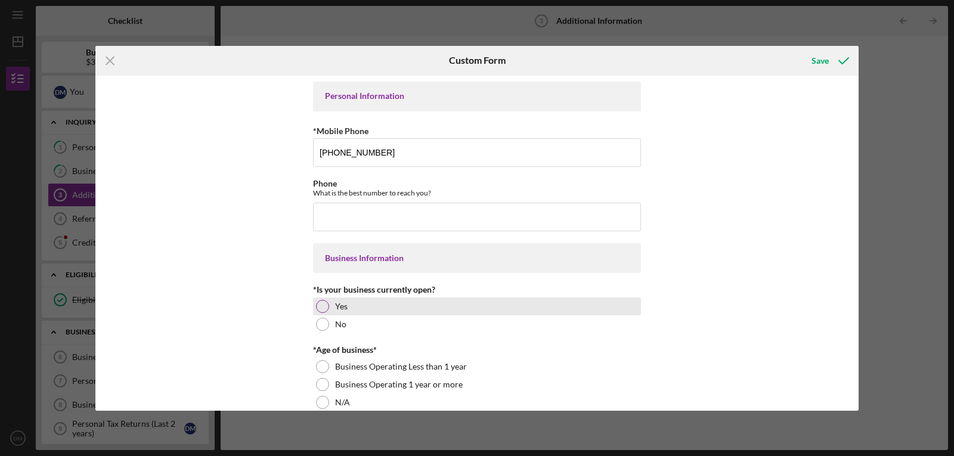
click at [320, 305] on div at bounding box center [322, 306] width 13 height 13
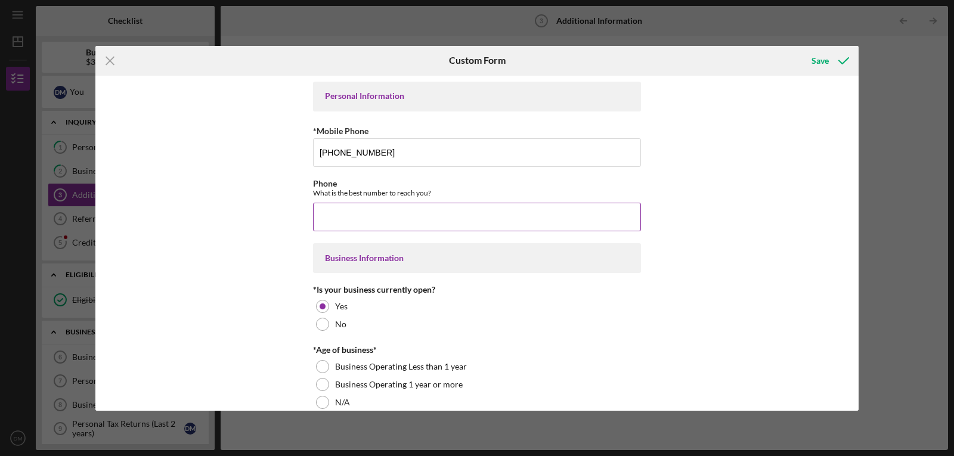
click at [350, 219] on input "Phone" at bounding box center [477, 217] width 328 height 29
type input "(4##) ###-####"
type input "[PHONE_NUMBER]"
click at [714, 188] on div "Personal Information *Mobile Phone [PHONE_NUMBER] Phone What is the best number…" at bounding box center [476, 243] width 763 height 335
click at [412, 258] on div "Business Information" at bounding box center [477, 258] width 304 height 10
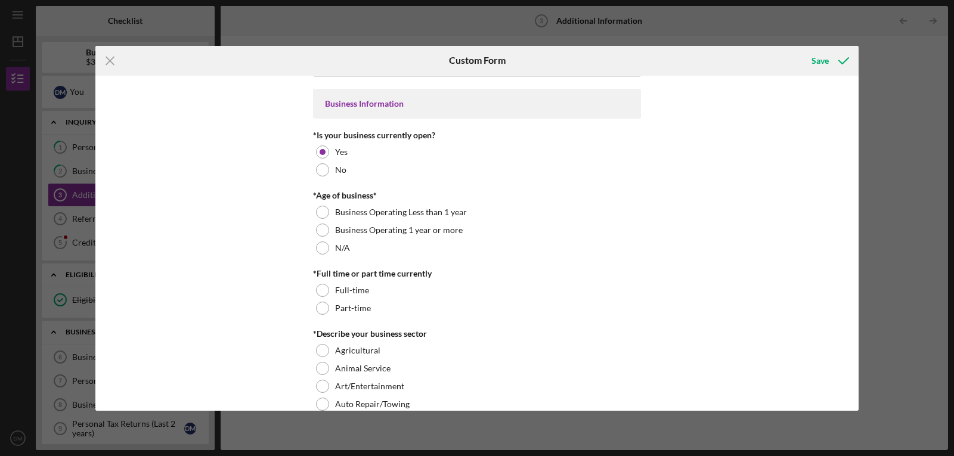
scroll to position [185, 0]
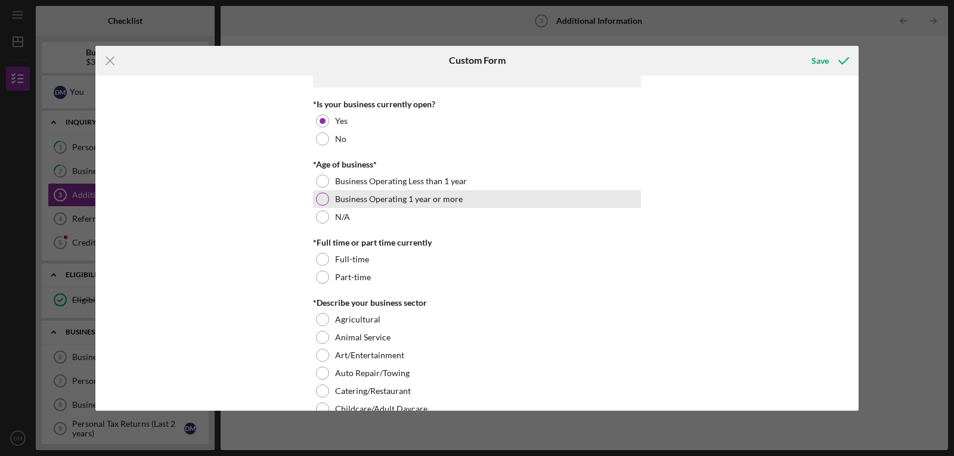
click at [324, 196] on div at bounding box center [322, 199] width 13 height 13
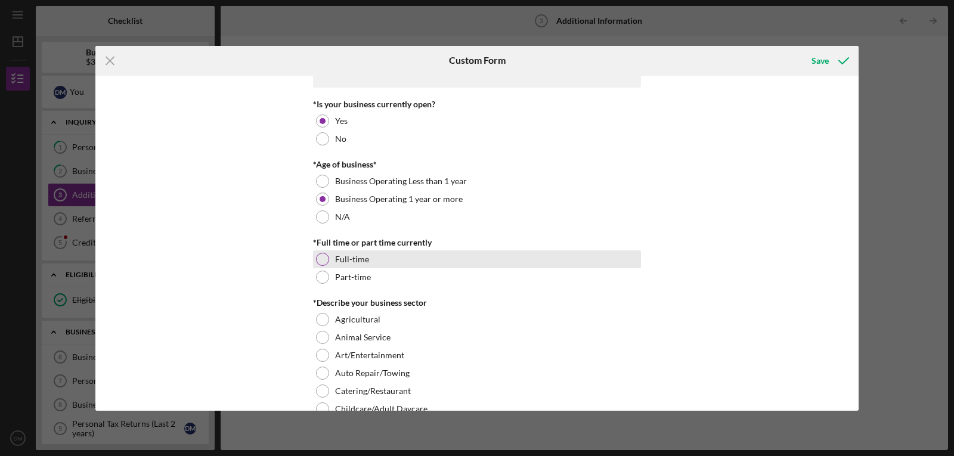
click at [321, 260] on div at bounding box center [322, 259] width 13 height 13
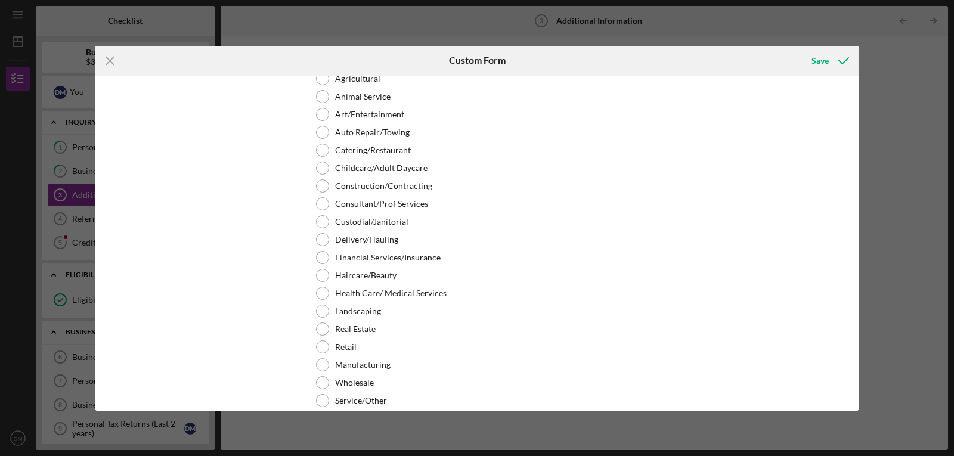
scroll to position [429, 0]
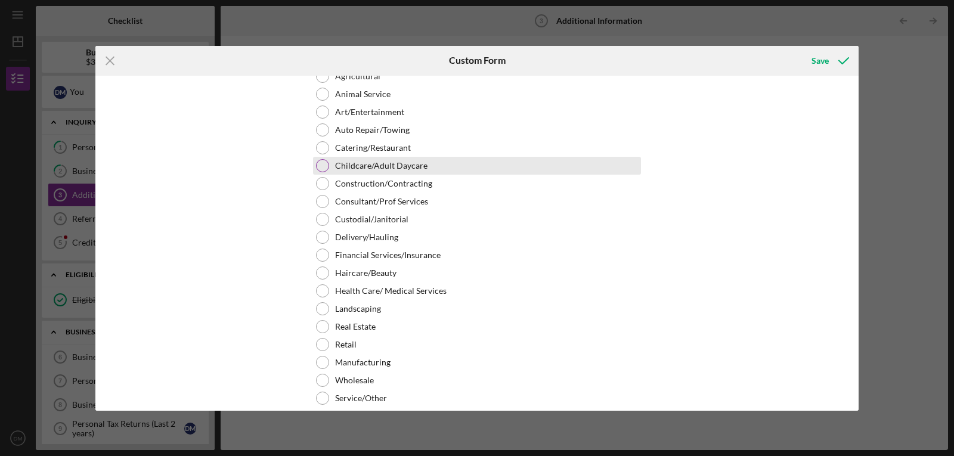
click at [323, 165] on div at bounding box center [322, 165] width 13 height 13
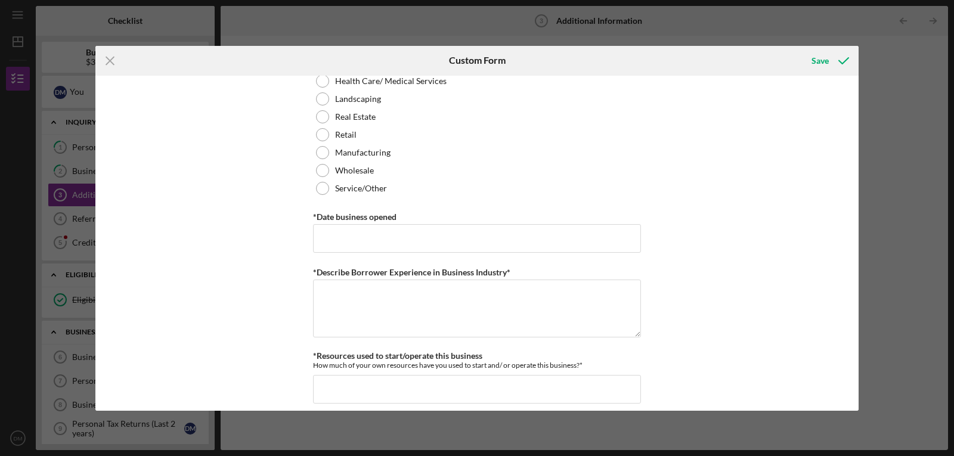
scroll to position [667, 0]
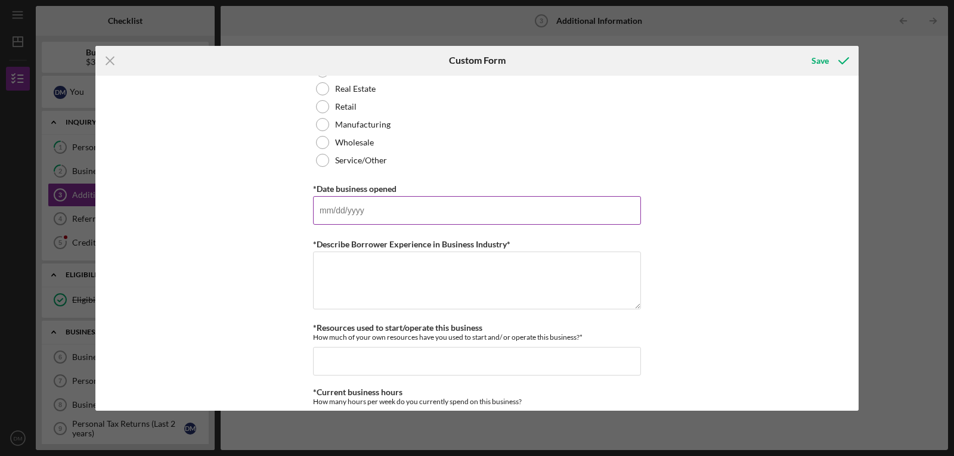
click at [381, 218] on input "*Date business opened" at bounding box center [477, 210] width 328 height 29
type input "[DATE]"
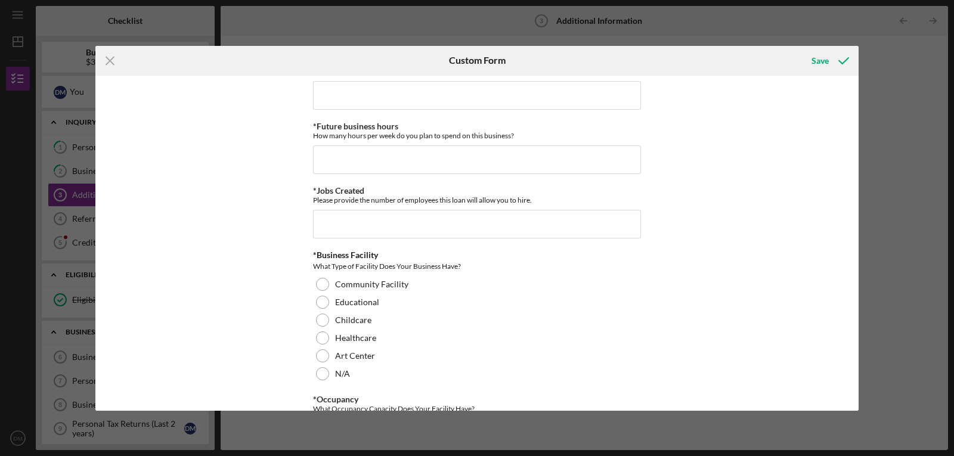
scroll to position [1006, 0]
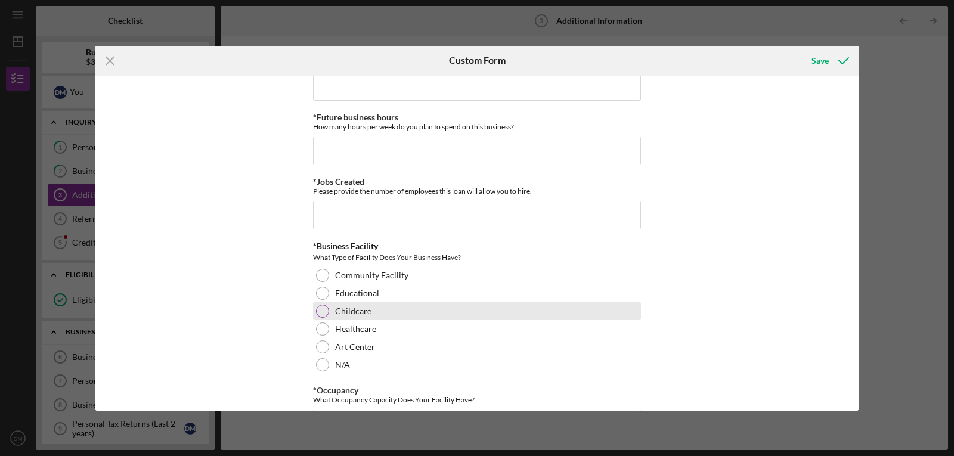
click at [323, 313] on div at bounding box center [322, 311] width 13 height 13
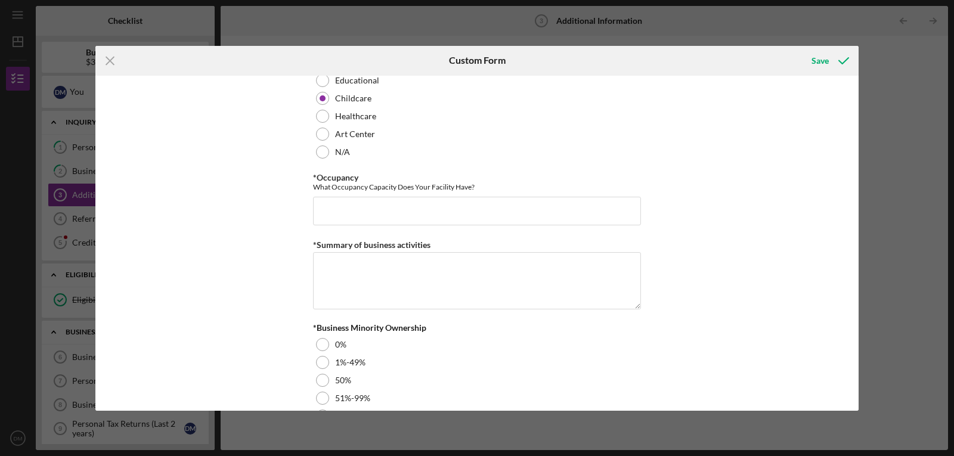
scroll to position [1235, 0]
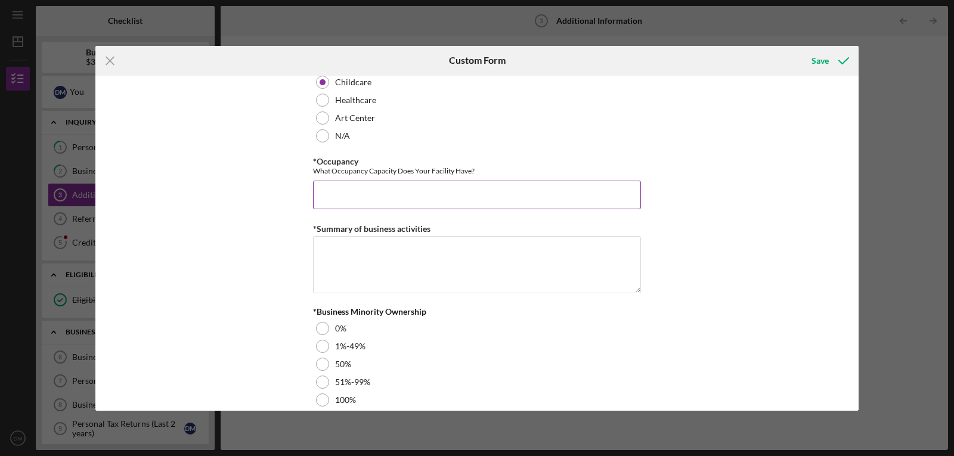
click at [367, 200] on input "*Occupancy" at bounding box center [477, 195] width 328 height 29
type input "50"
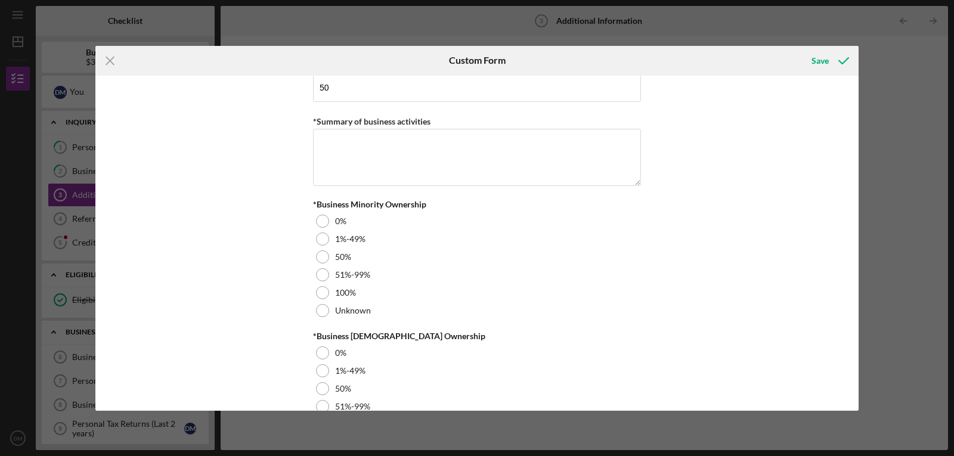
scroll to position [1358, 0]
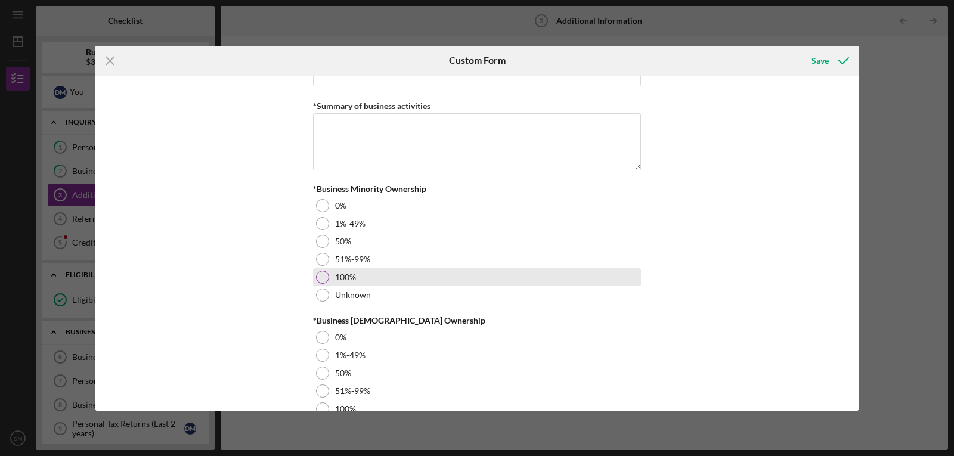
click at [320, 274] on div at bounding box center [322, 277] width 13 height 13
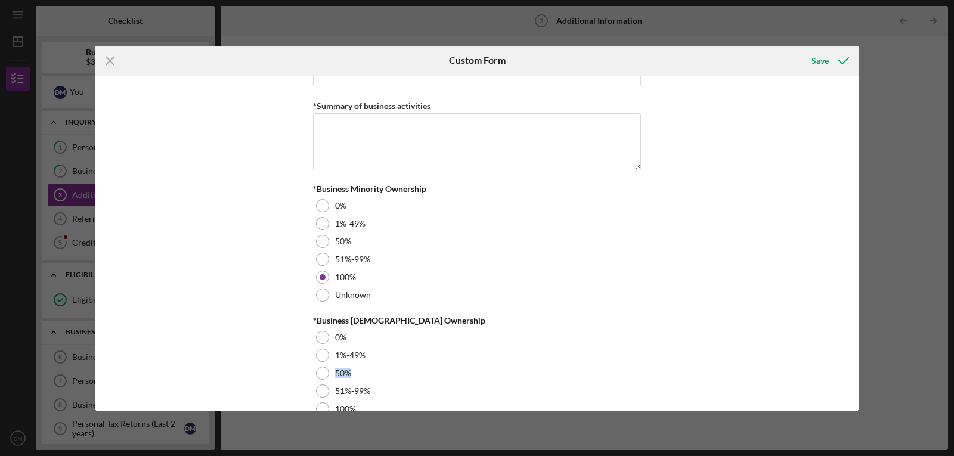
drag, startPoint x: 859, startPoint y: 350, endPoint x: 856, endPoint y: 376, distance: 26.4
click at [856, 376] on div "Icon/Menu Close Custom Form Save Personal Information *Mobile Phone [PHONE_NUMB…" at bounding box center [477, 228] width 954 height 456
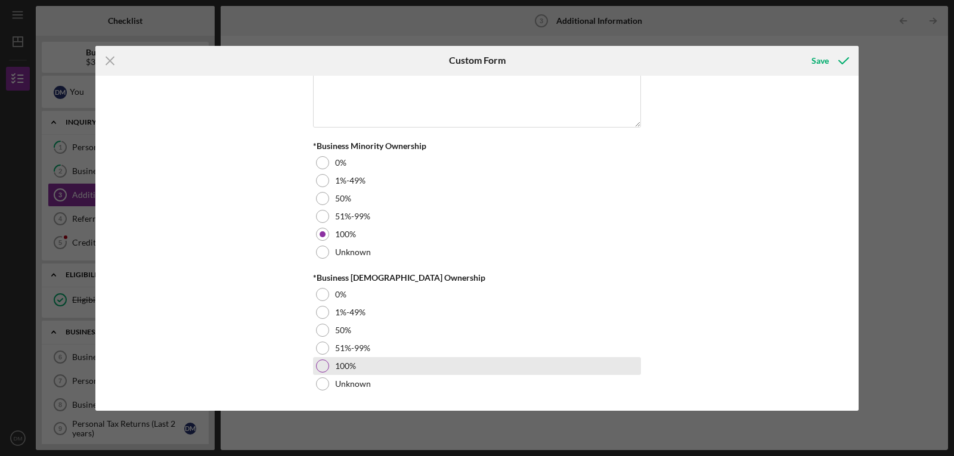
click at [318, 366] on div at bounding box center [322, 366] width 13 height 13
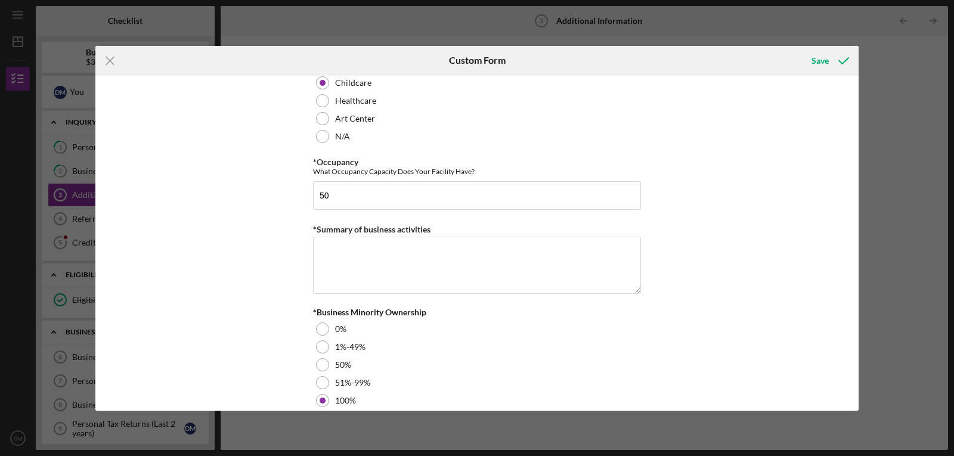
scroll to position [1195, 0]
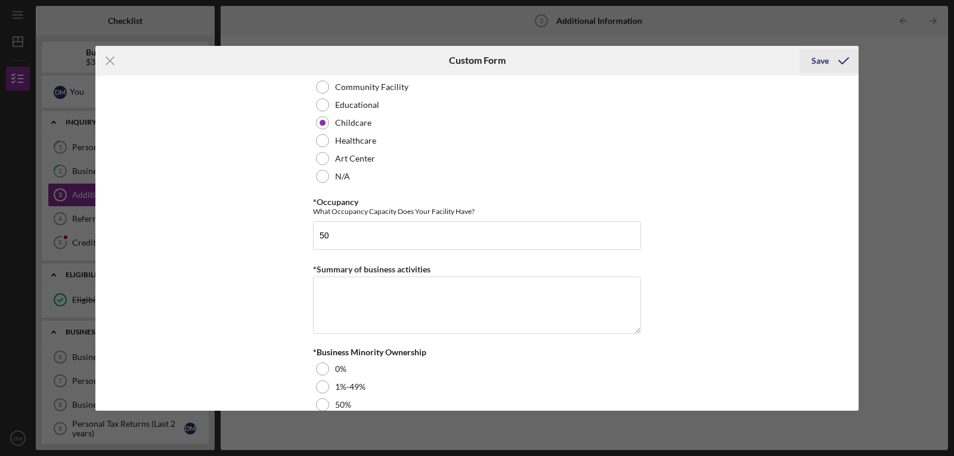
click at [827, 60] on div "Save" at bounding box center [820, 61] width 17 height 24
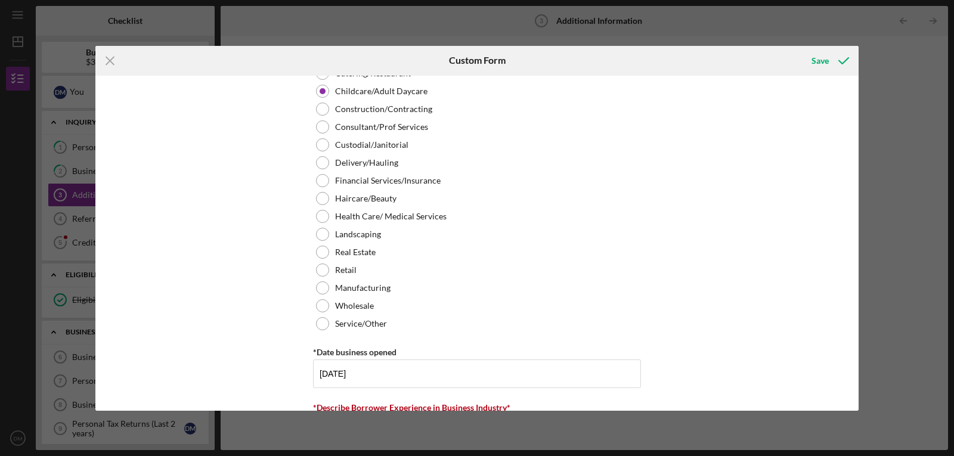
scroll to position [506, 0]
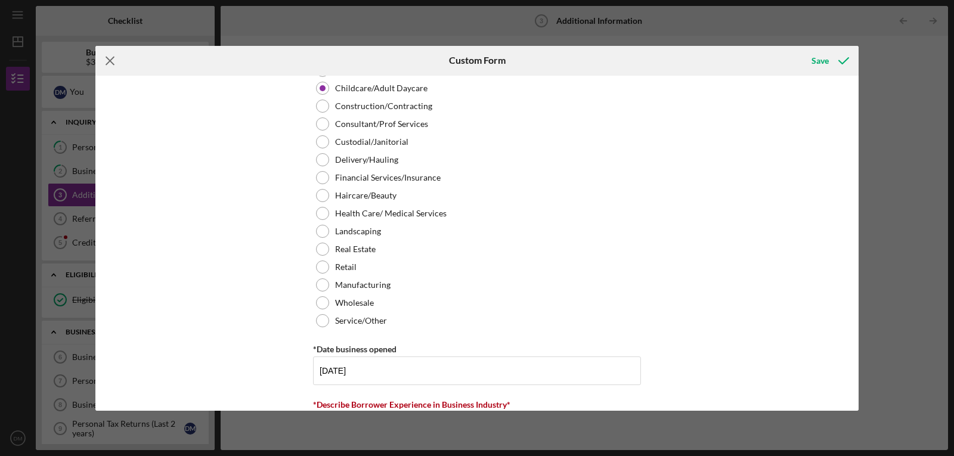
click at [110, 57] on icon "Icon/Menu Close" at bounding box center [110, 61] width 30 height 30
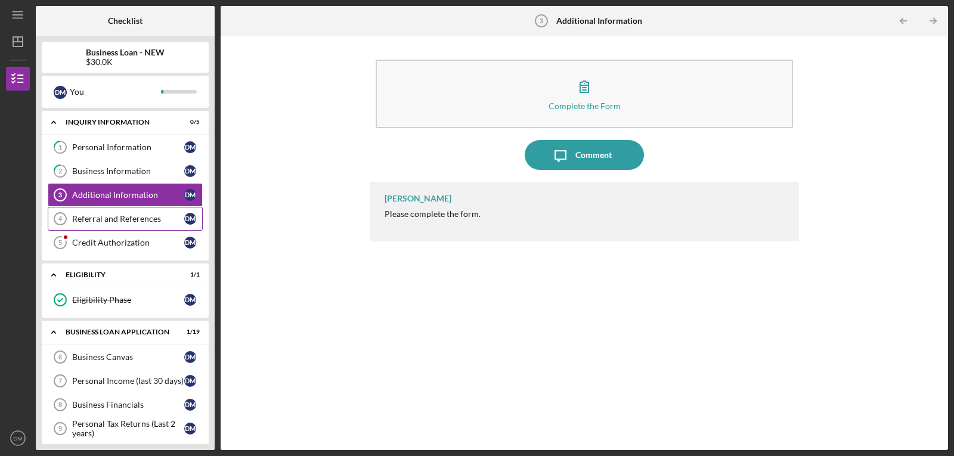
click at [109, 220] on div "Referral and References" at bounding box center [128, 219] width 112 height 10
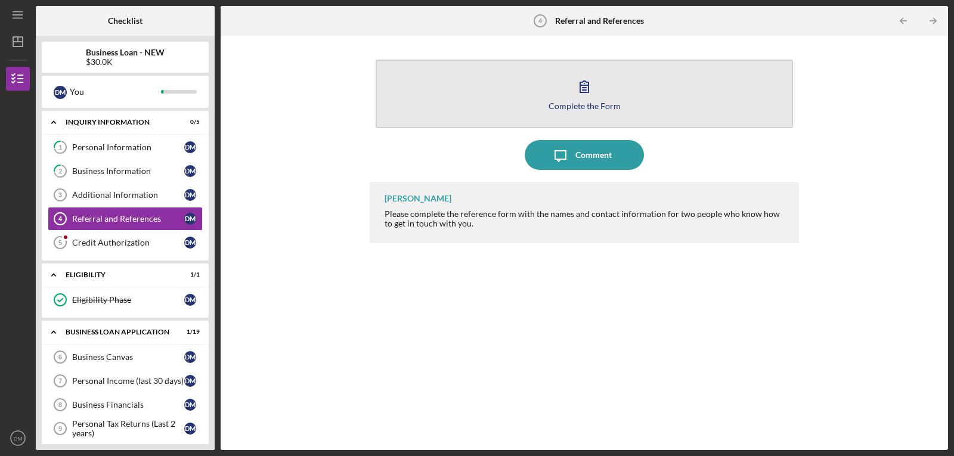
click at [580, 90] on icon "button" at bounding box center [585, 87] width 30 height 30
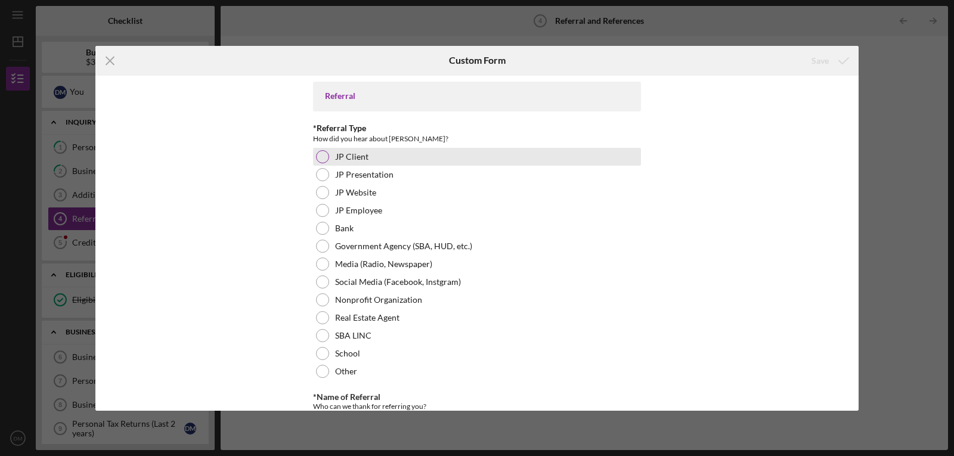
click at [316, 156] on div at bounding box center [322, 156] width 13 height 13
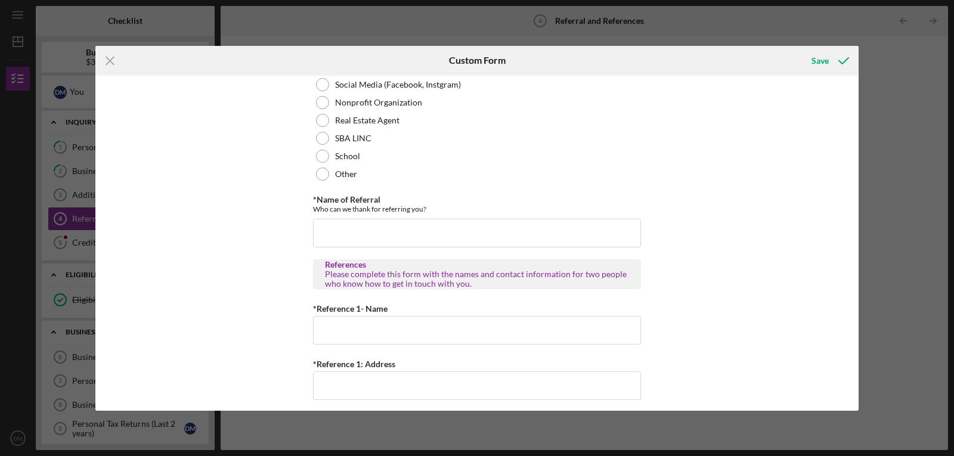
scroll to position [209, 0]
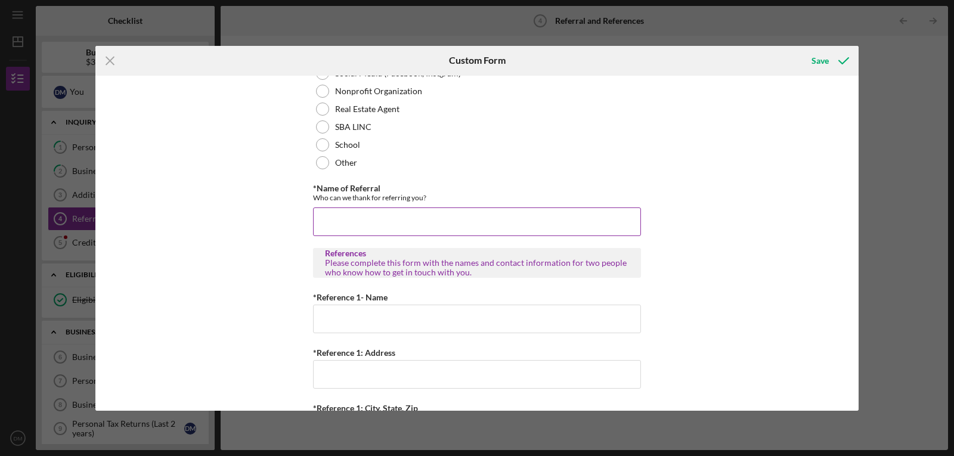
click at [370, 223] on input "*Name of Referral" at bounding box center [477, 222] width 328 height 29
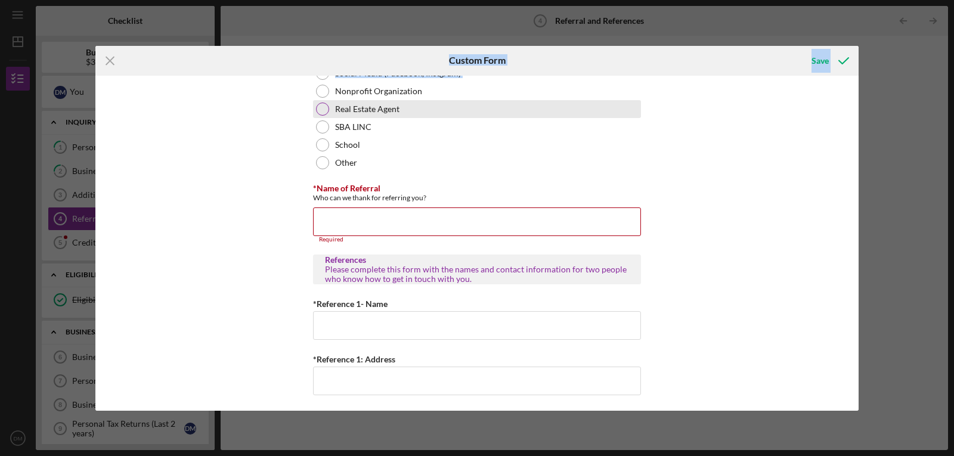
scroll to position [203, 0]
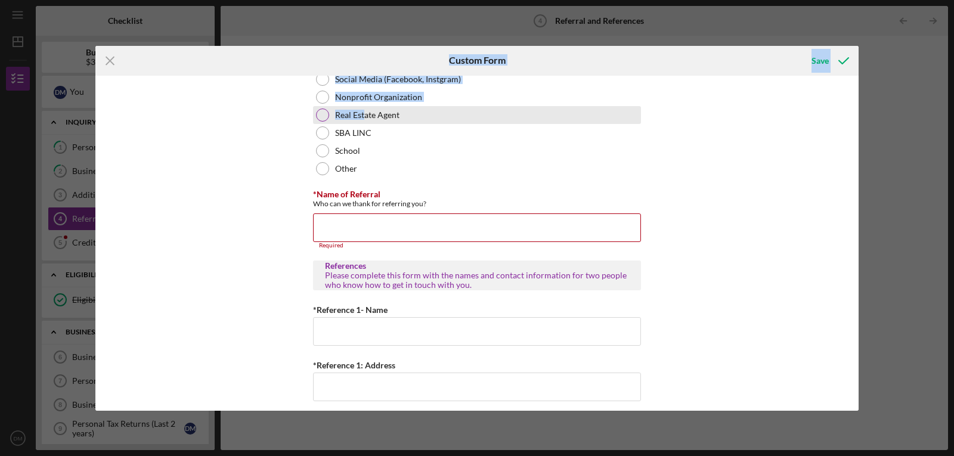
drag, startPoint x: 283, startPoint y: 54, endPoint x: 363, endPoint y: 120, distance: 102.9
click at [363, 120] on form "Icon/Menu Close Custom Form Save Referral *Referral Type How did you hear about…" at bounding box center [476, 228] width 763 height 365
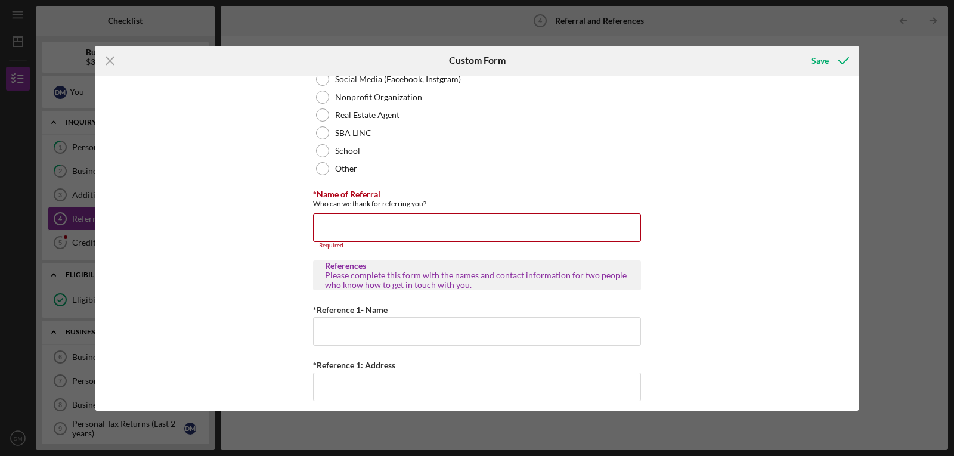
click at [284, 51] on div "Icon/Menu Close" at bounding box center [222, 61] width 255 height 30
click at [344, 231] on input "*Name of Referral" at bounding box center [477, 228] width 328 height 29
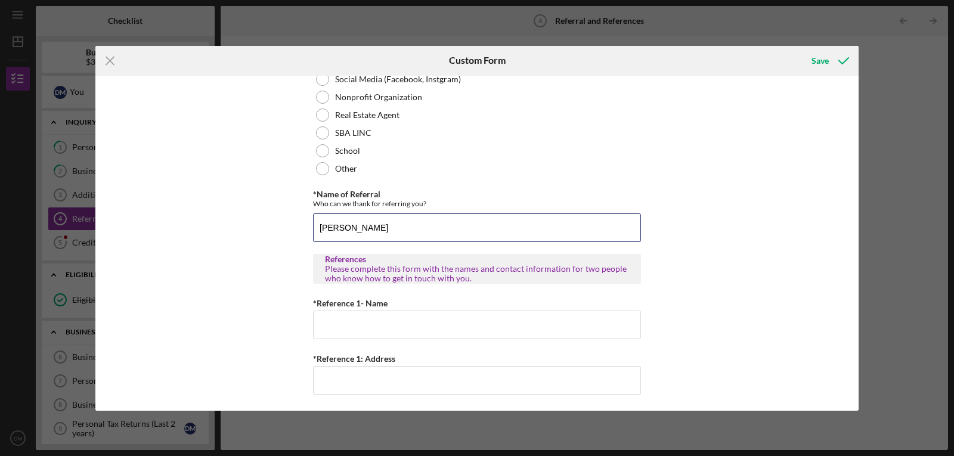
type input "[PERSON_NAME]"
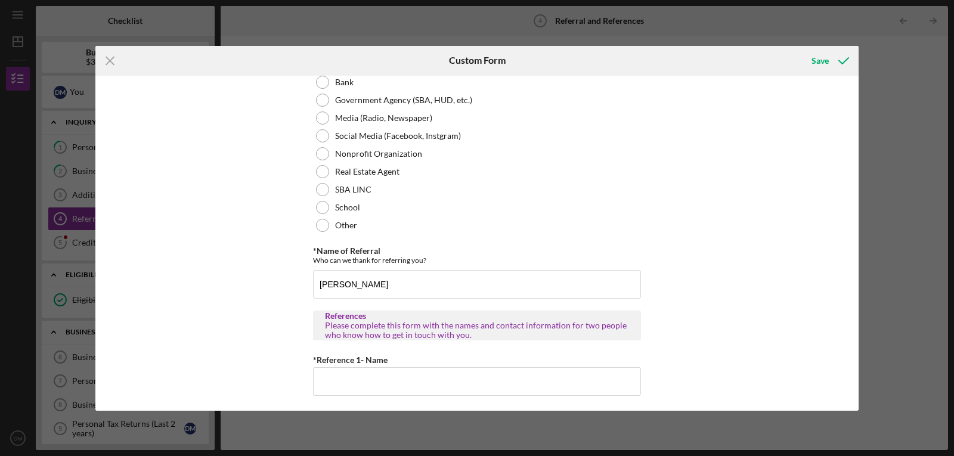
scroll to position [190, 0]
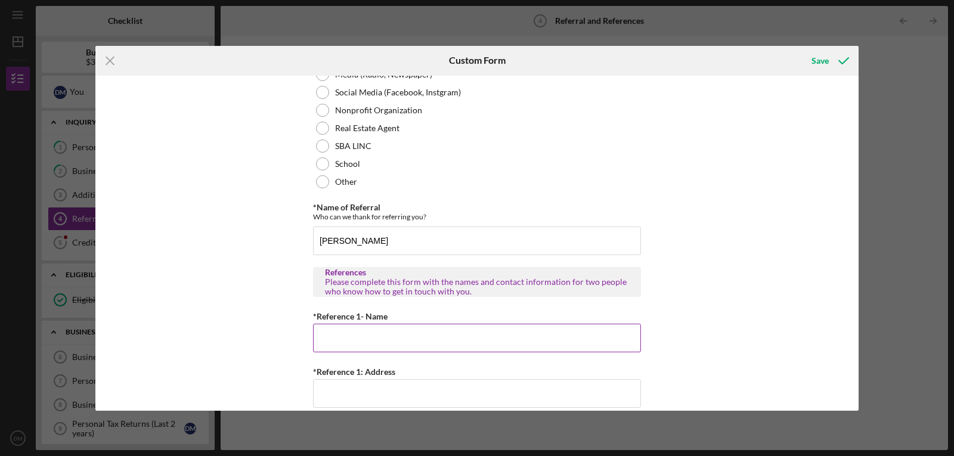
click at [392, 339] on input "*Reference 1- Name" at bounding box center [477, 338] width 328 height 29
type input "[PERSON_NAME]"
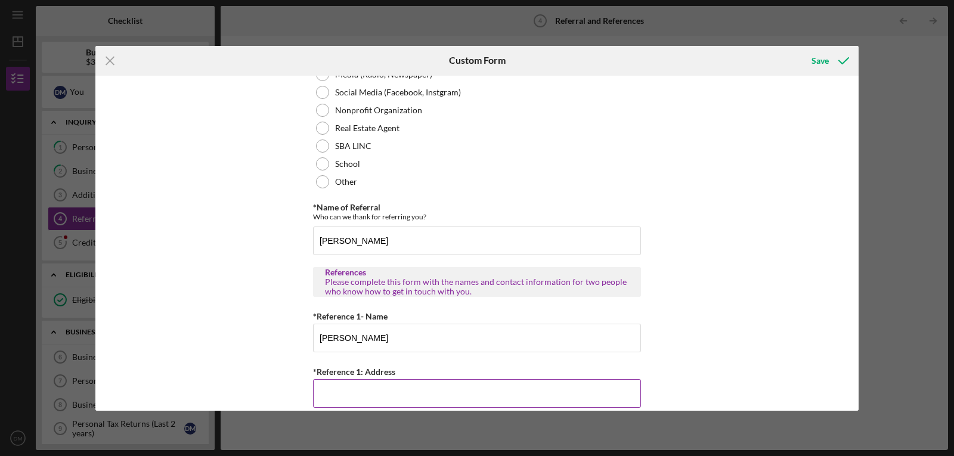
click at [370, 398] on input "*Reference 1: Address" at bounding box center [477, 393] width 328 height 29
type input "610 Lilac Dr"
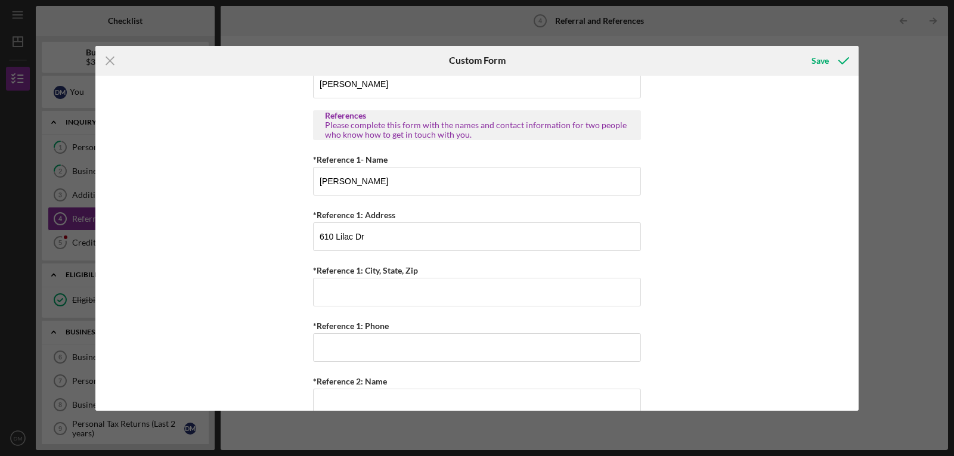
scroll to position [354, 0]
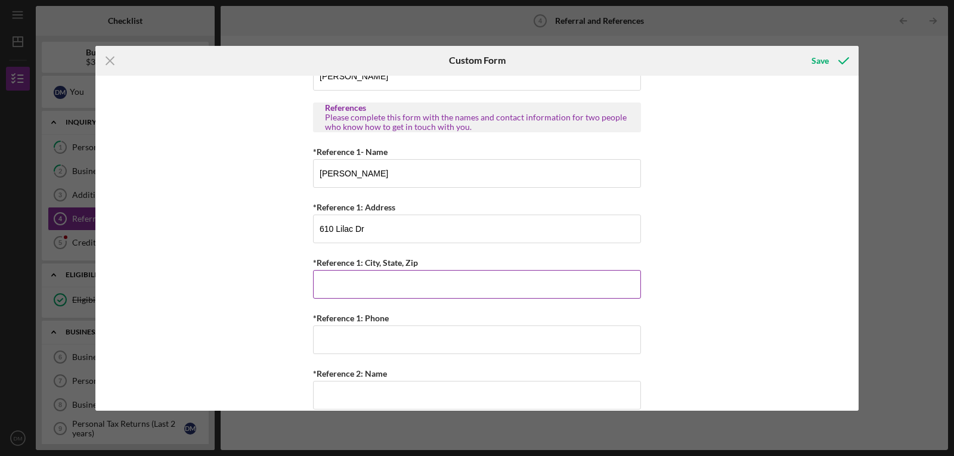
click at [336, 287] on input "*Reference 1: City, State, Zip" at bounding box center [477, 284] width 328 height 29
click at [354, 287] on input "St. Louiioos, NO" at bounding box center [477, 284] width 328 height 29
click at [397, 287] on input "St. Louiis, NO" at bounding box center [477, 284] width 328 height 29
type input "[GEOGRAPHIC_DATA][PERSON_NAME], NO 63031"
click at [350, 342] on input "*Reference 1: Phone" at bounding box center [477, 340] width 328 height 29
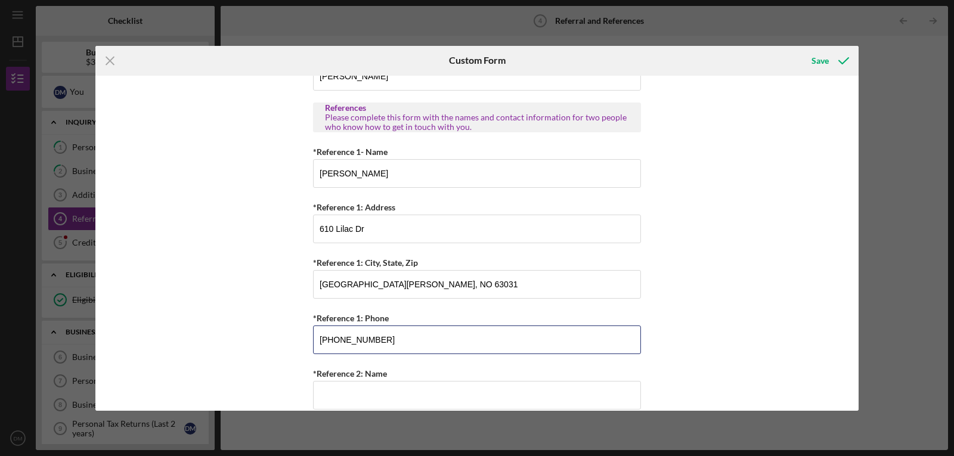
type input "[PHONE_NUMBER]"
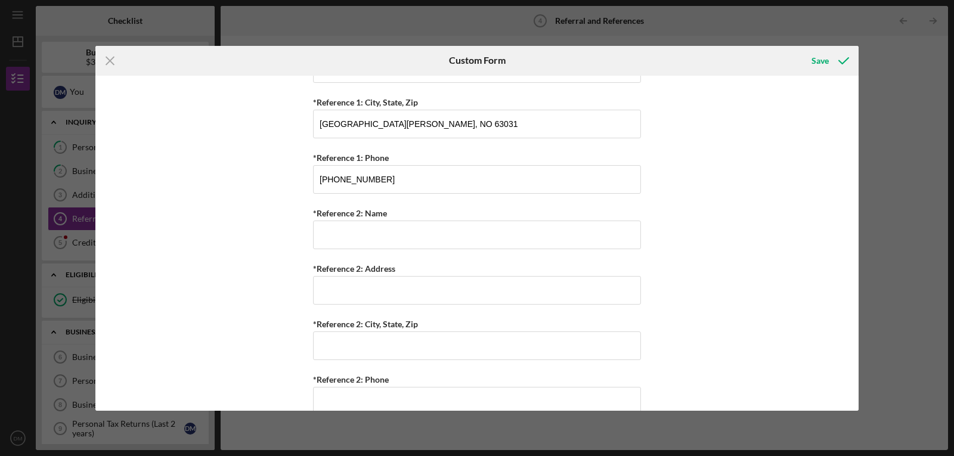
scroll to position [532, 0]
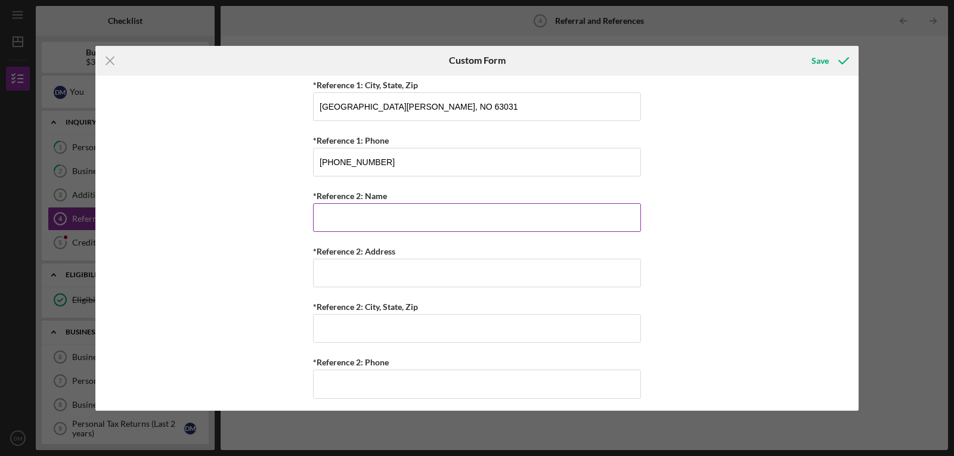
click at [344, 216] on input "*Reference 2: Name" at bounding box center [477, 217] width 328 height 29
type input "[PERSON_NAME]"
click at [350, 284] on input "*Reference 2: Address" at bounding box center [477, 273] width 328 height 29
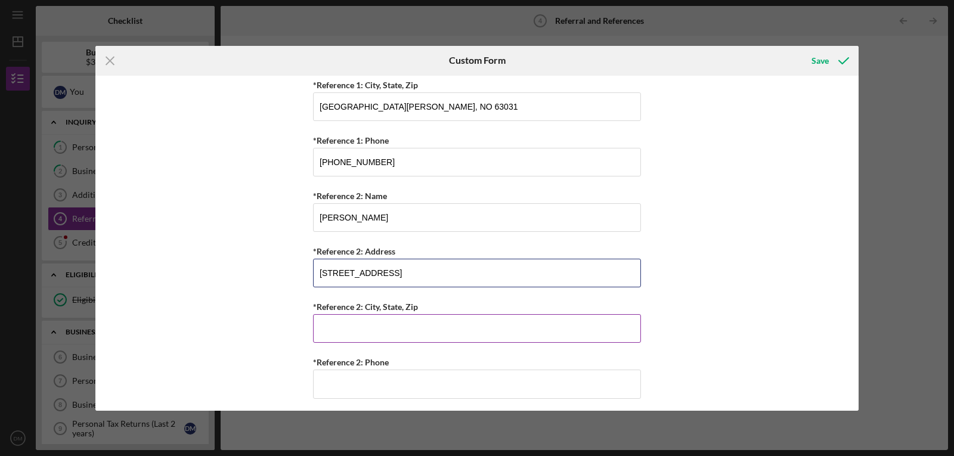
type input "[STREET_ADDRESS]"
click at [357, 324] on input "*Reference 2: City, State, Zip" at bounding box center [477, 328] width 328 height 29
type input "[GEOGRAPHIC_DATA][PERSON_NAME]"
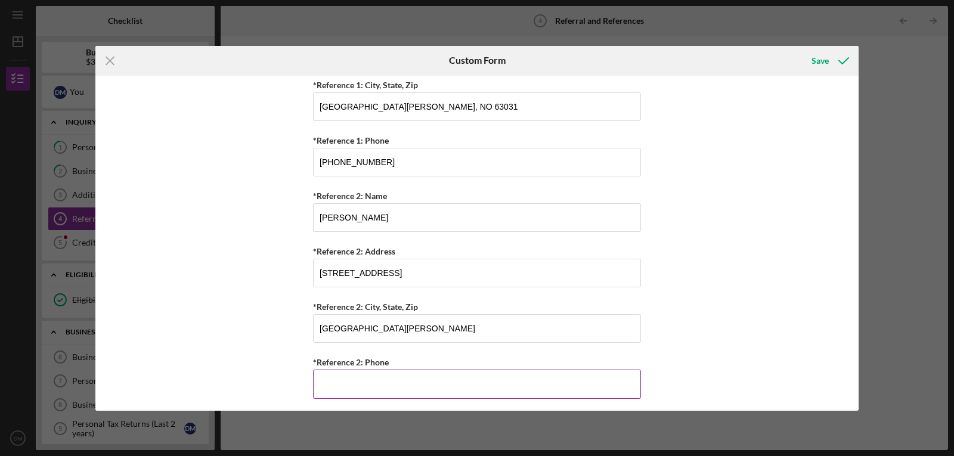
click at [346, 388] on input "*Reference 2: Phone" at bounding box center [477, 384] width 328 height 29
type input "[PHONE_NUMBER]"
click at [820, 64] on div "Save" at bounding box center [820, 61] width 17 height 24
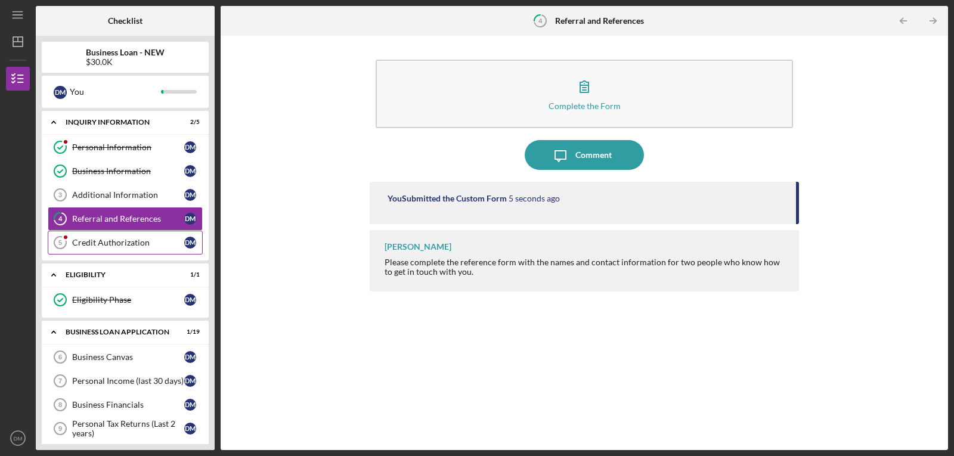
click at [103, 240] on div "Credit Authorization" at bounding box center [128, 243] width 112 height 10
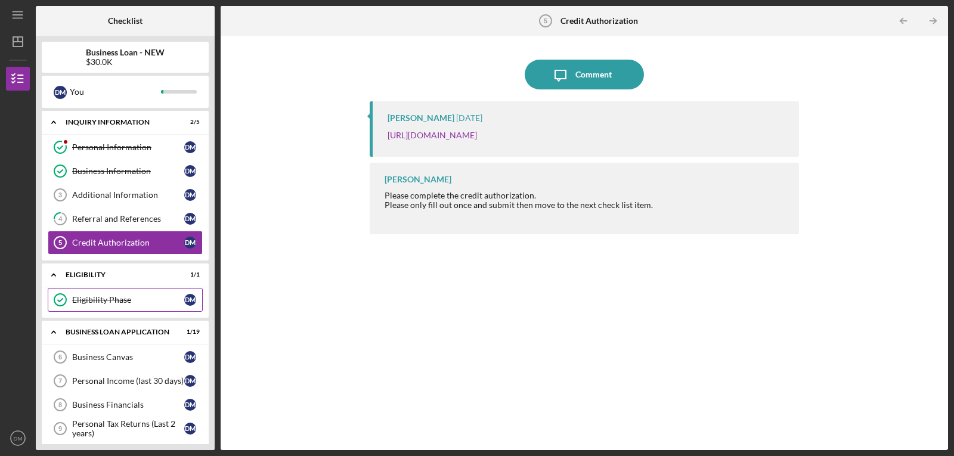
click at [101, 299] on div "Eligibility Phase" at bounding box center [128, 300] width 112 height 10
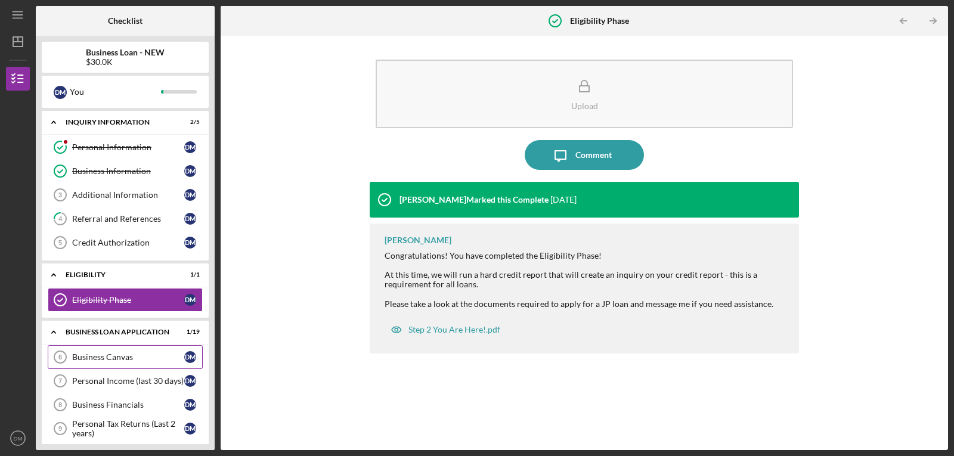
click at [107, 357] on div "Business Canvas" at bounding box center [128, 357] width 112 height 10
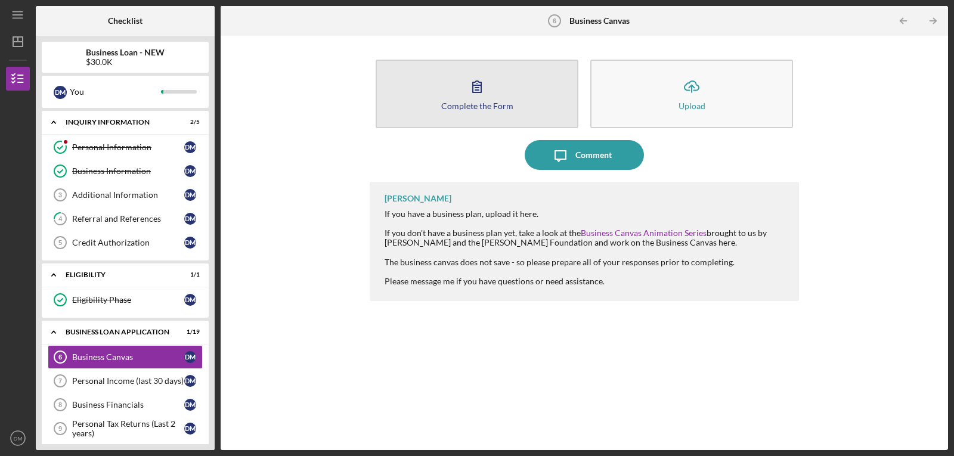
click at [480, 82] on icon "button" at bounding box center [477, 87] width 30 height 30
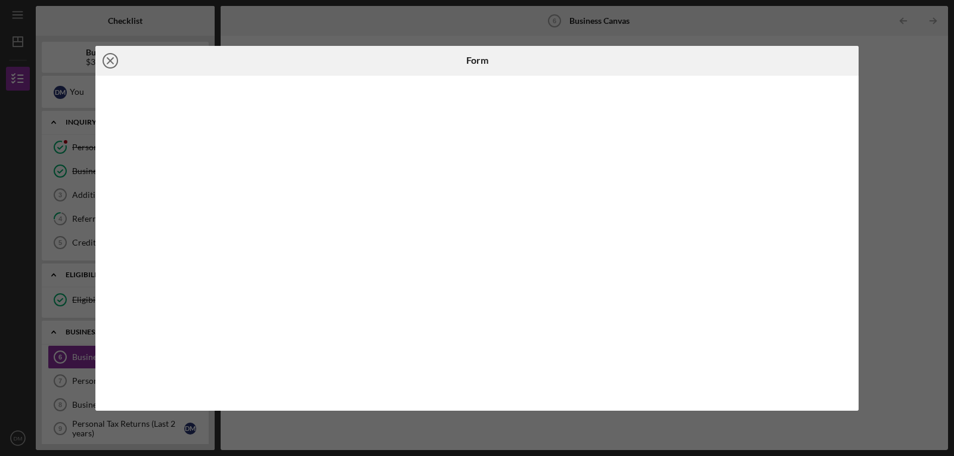
click at [106, 60] on icon "Icon/Close" at bounding box center [110, 61] width 30 height 30
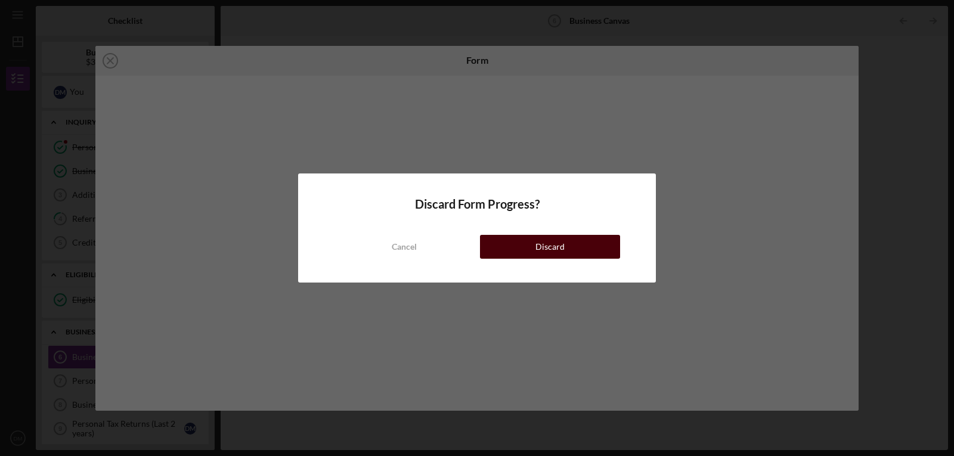
click at [525, 248] on button "Discard" at bounding box center [550, 247] width 140 height 24
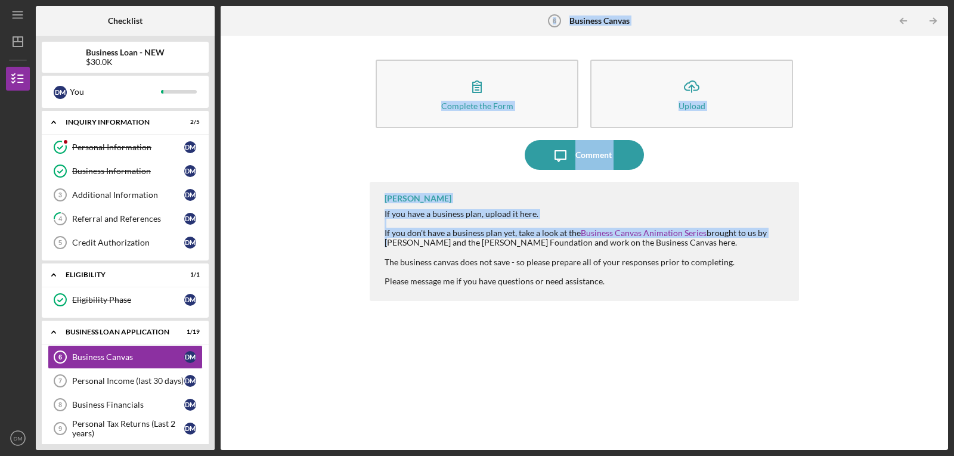
drag, startPoint x: 219, startPoint y: 239, endPoint x: 213, endPoint y: 261, distance: 23.0
click at [213, 261] on div "Checklist Business Loan - NEW $30.0K D M You Icon/Expander INQUIRY INFORMATION …" at bounding box center [492, 228] width 913 height 444
drag, startPoint x: 267, startPoint y: 263, endPoint x: 217, endPoint y: 249, distance: 52.1
click at [217, 249] on div "Checklist Business Loan - NEW $30.0K D M You Icon/Expander INQUIRY INFORMATION …" at bounding box center [492, 228] width 913 height 444
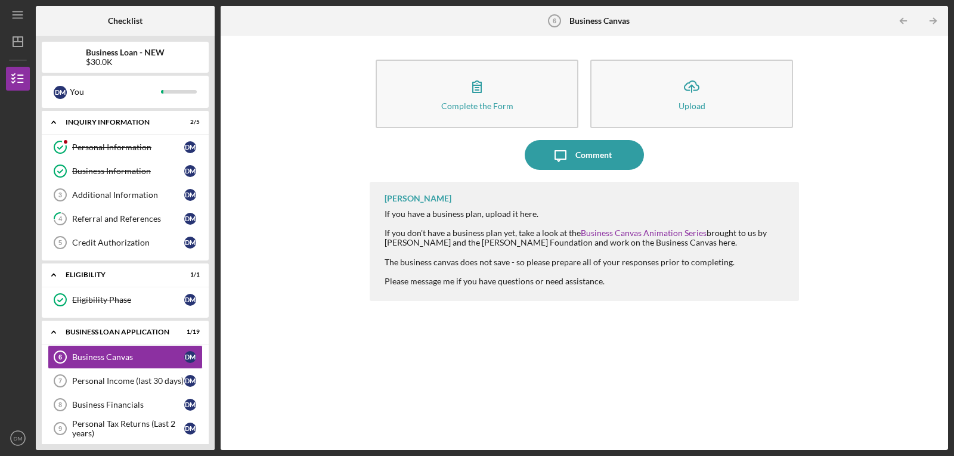
click at [217, 249] on div "Checklist Business Loan - NEW $30.0K D M You Icon/Expander INQUIRY INFORMATION …" at bounding box center [492, 228] width 913 height 444
drag, startPoint x: 217, startPoint y: 249, endPoint x: 215, endPoint y: 301, distance: 51.9
click at [215, 301] on div "Checklist Business Loan - NEW $30.0K D M You Icon/Expander INQUIRY INFORMATION …" at bounding box center [492, 228] width 913 height 444
click at [113, 426] on div "Personal Tax Returns (Last 2 years)" at bounding box center [128, 428] width 112 height 19
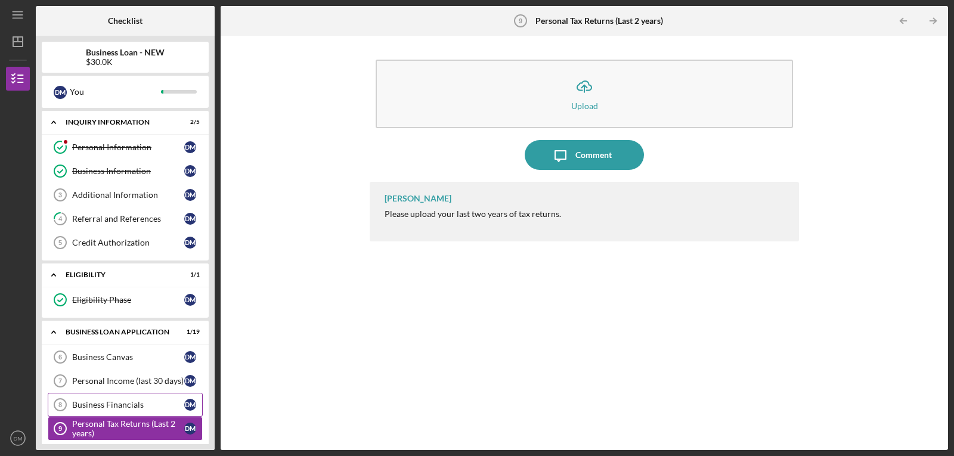
click at [108, 403] on div "Business Financials" at bounding box center [128, 405] width 112 height 10
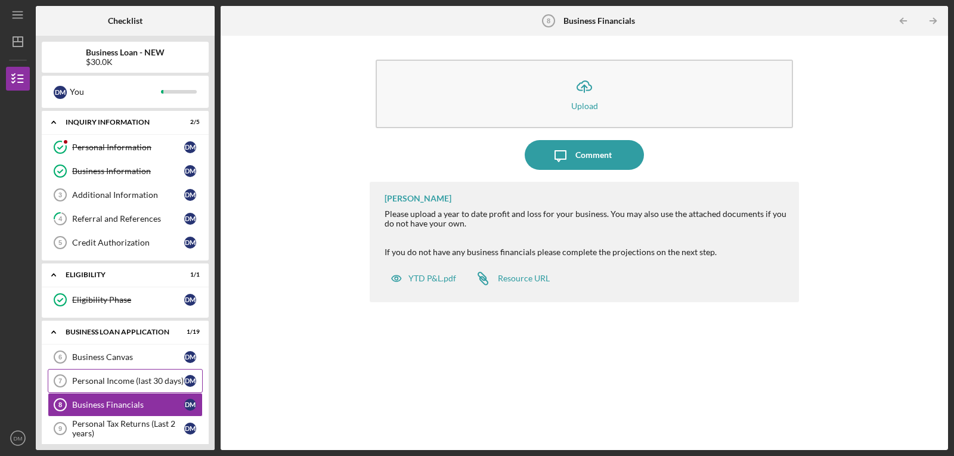
click at [122, 381] on div "Personal Income (last 30 days)" at bounding box center [128, 381] width 112 height 10
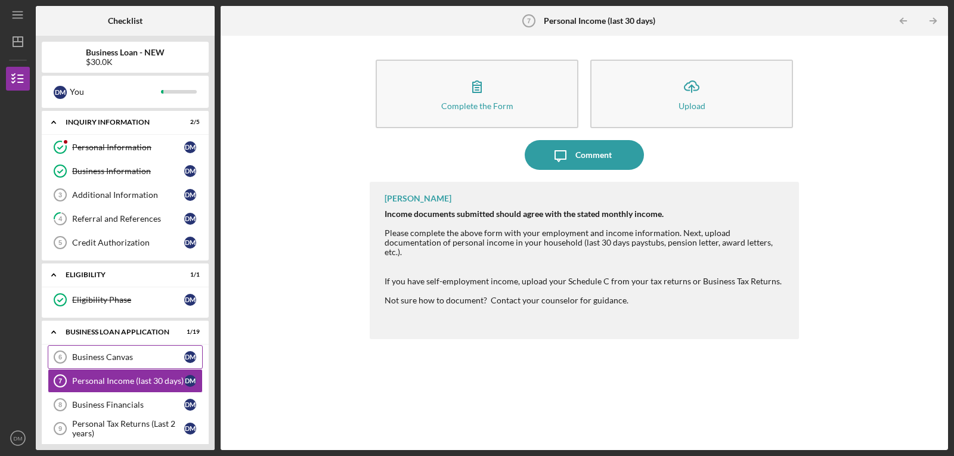
click at [115, 363] on link "Business Canvas 6 Business Canvas [PERSON_NAME]" at bounding box center [125, 357] width 155 height 24
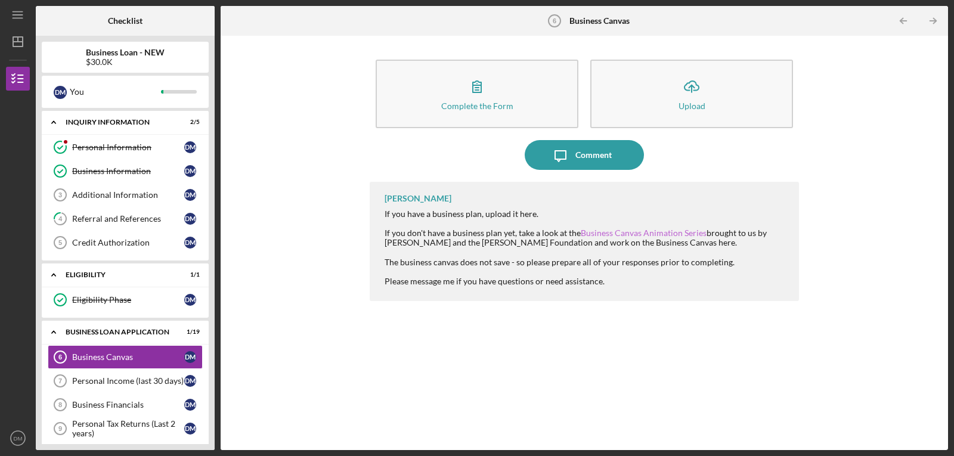
click at [627, 230] on link "Business Canvas Animation Series" at bounding box center [644, 233] width 126 height 10
